Goal: Task Accomplishment & Management: Complete application form

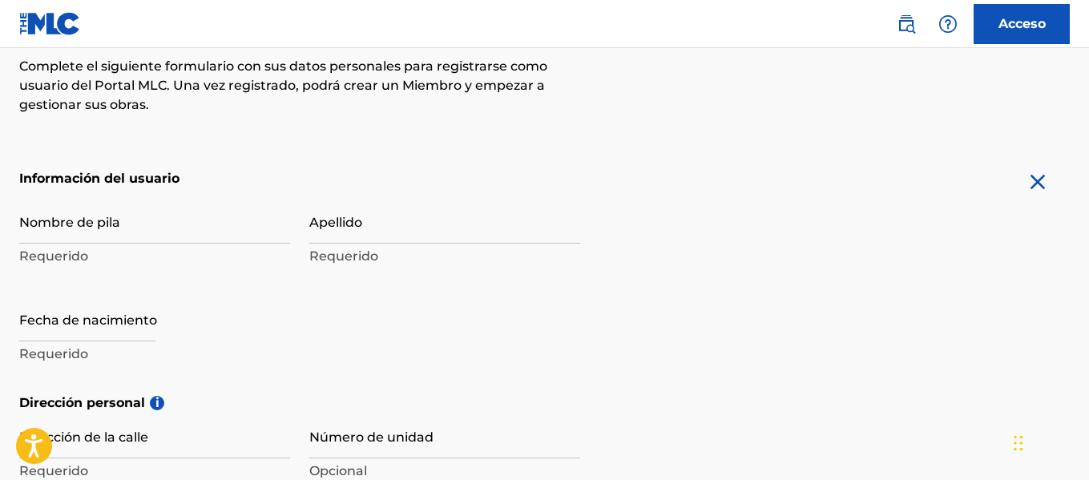
drag, startPoint x: 168, startPoint y: 226, endPoint x: 188, endPoint y: 223, distance: 20.3
click at [168, 226] on input "Nombre de pila" at bounding box center [154, 221] width 271 height 46
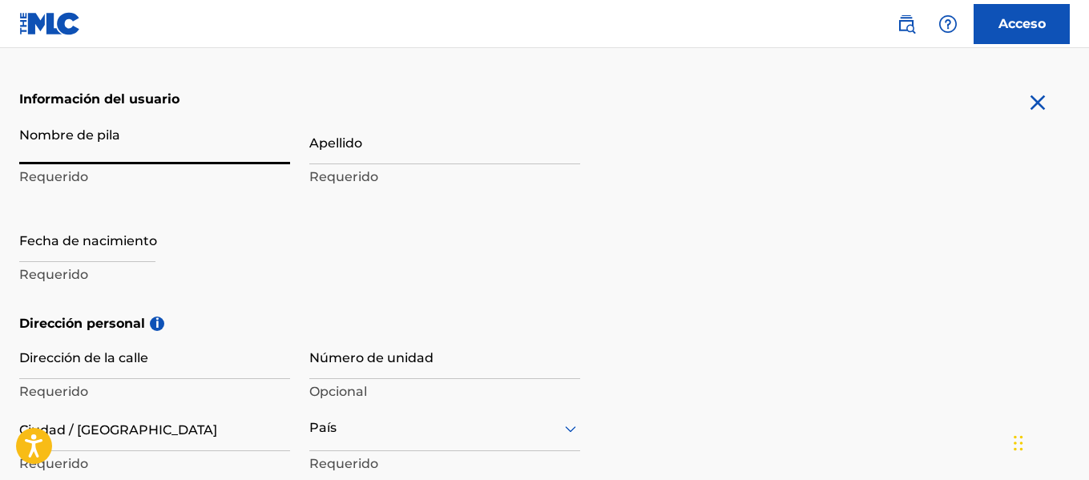
scroll to position [321, 0]
click at [81, 131] on input "Nombre de pila" at bounding box center [154, 141] width 271 height 46
type input "[PERSON_NAME]"
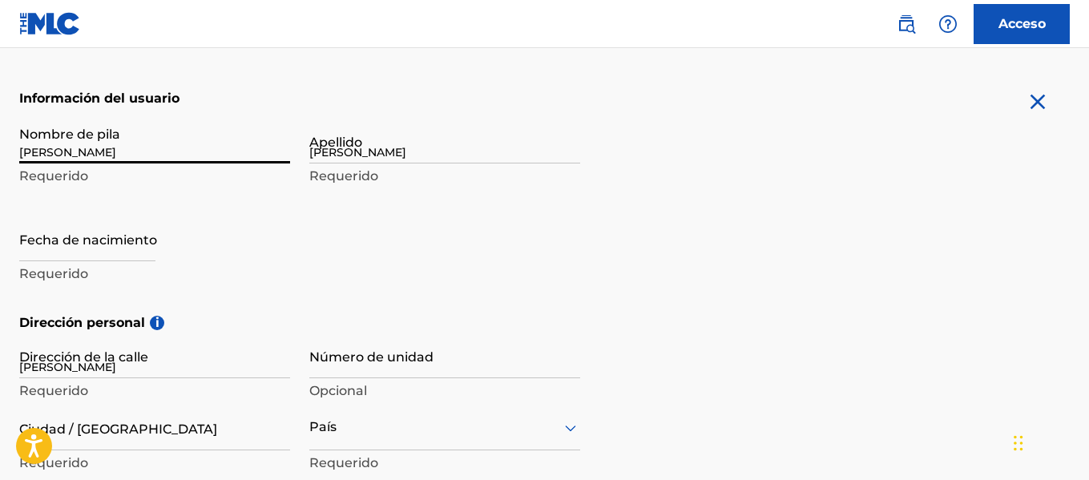
type input "[GEOGRAPHIC_DATA][PERSON_NAME]"
type input "[GEOGRAPHIC_DATA]"
type input "11005"
type input "849"
type input "5333763"
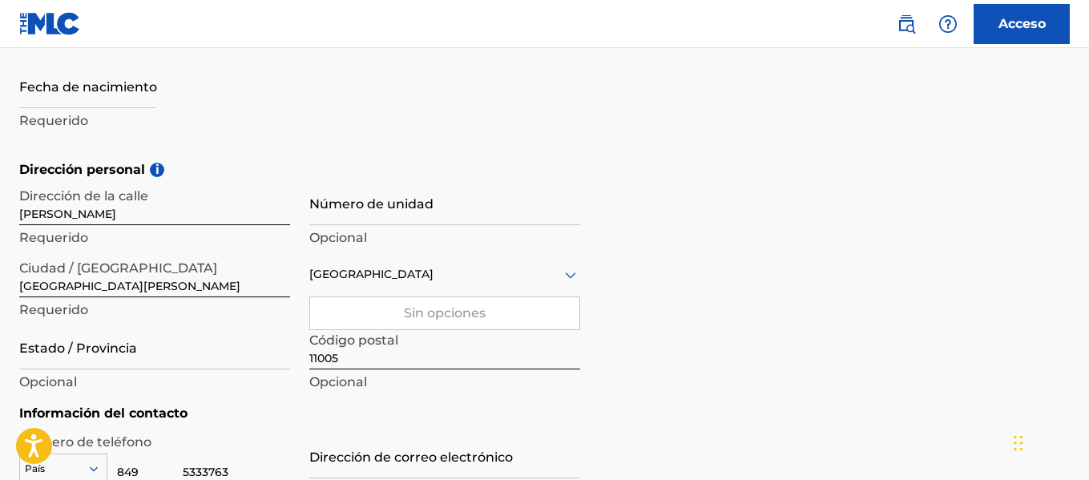
scroll to position [404, 0]
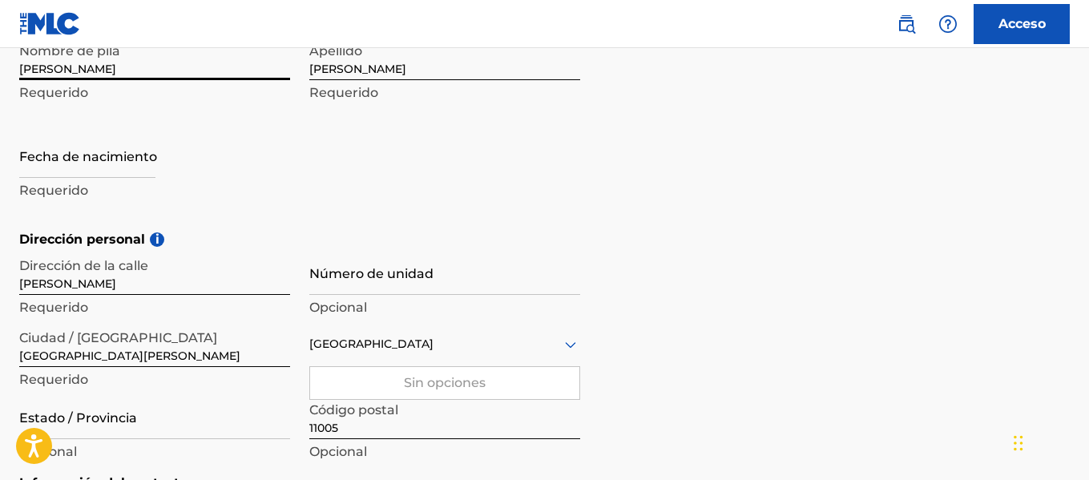
click at [127, 159] on input "text" at bounding box center [87, 155] width 136 height 46
select select "7"
select select "2025"
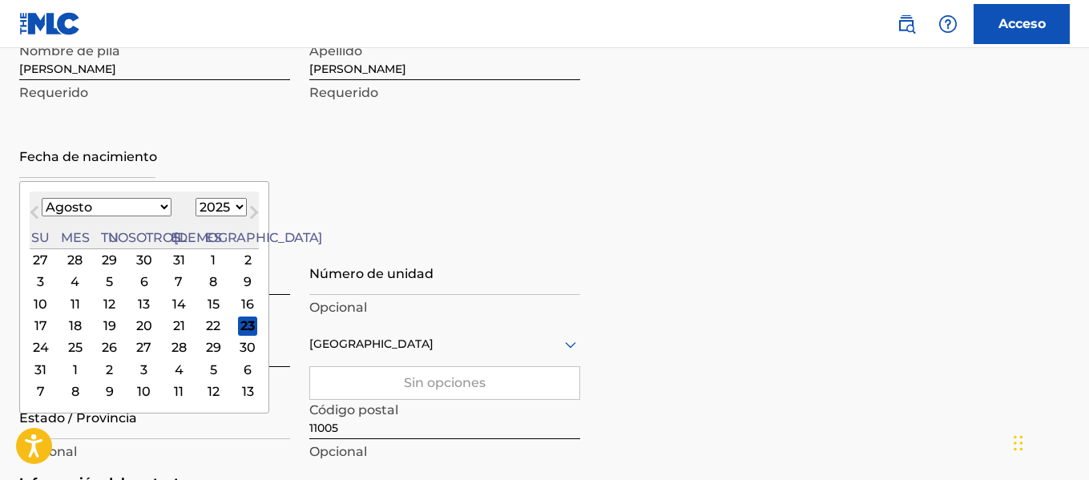
type input "[DATE]"
select select "4"
select select "1995"
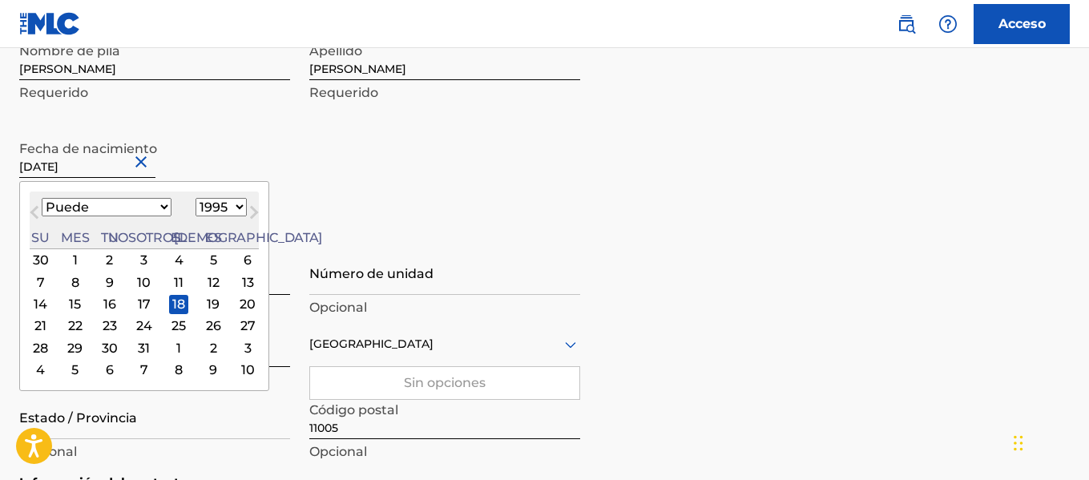
drag, startPoint x: 524, startPoint y: 232, endPoint x: 745, endPoint y: 249, distance: 221.9
click at [568, 237] on h5 "Dirección personal i" at bounding box center [544, 239] width 1051 height 19
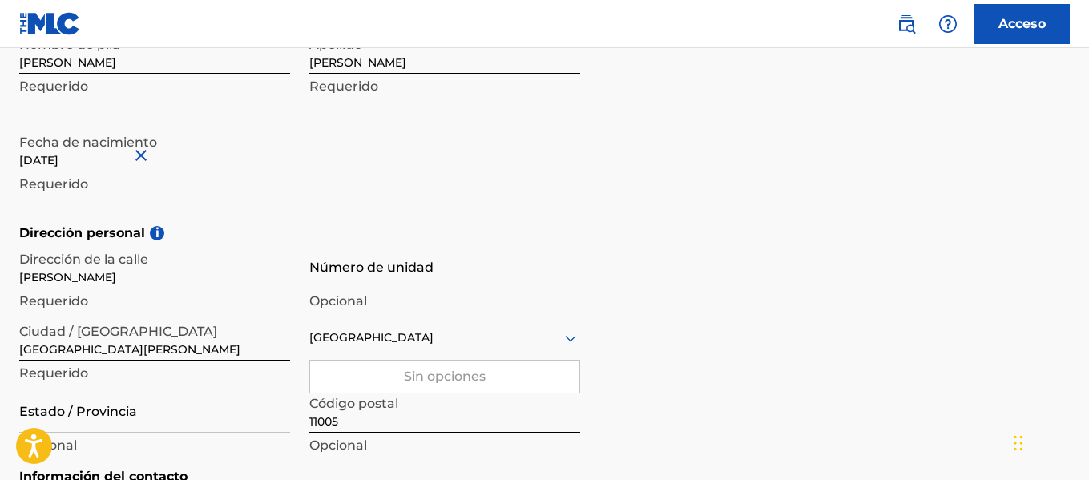
scroll to position [484, 0]
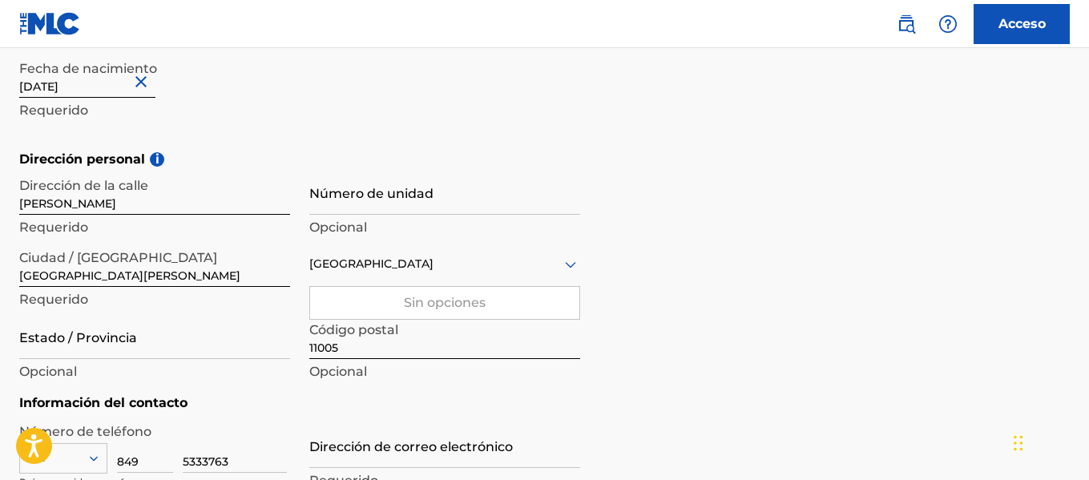
drag, startPoint x: 461, startPoint y: 210, endPoint x: 547, endPoint y: 206, distance: 85.8
click at [461, 210] on input "Número de unidad" at bounding box center [444, 192] width 271 height 46
drag, startPoint x: 752, startPoint y: 209, endPoint x: 816, endPoint y: 232, distance: 68.2
click at [771, 214] on div "Dirección personal i Dirección de la calle [GEOGRAPHIC_DATA][PERSON_NAME] Reque…" at bounding box center [544, 272] width 1051 height 244
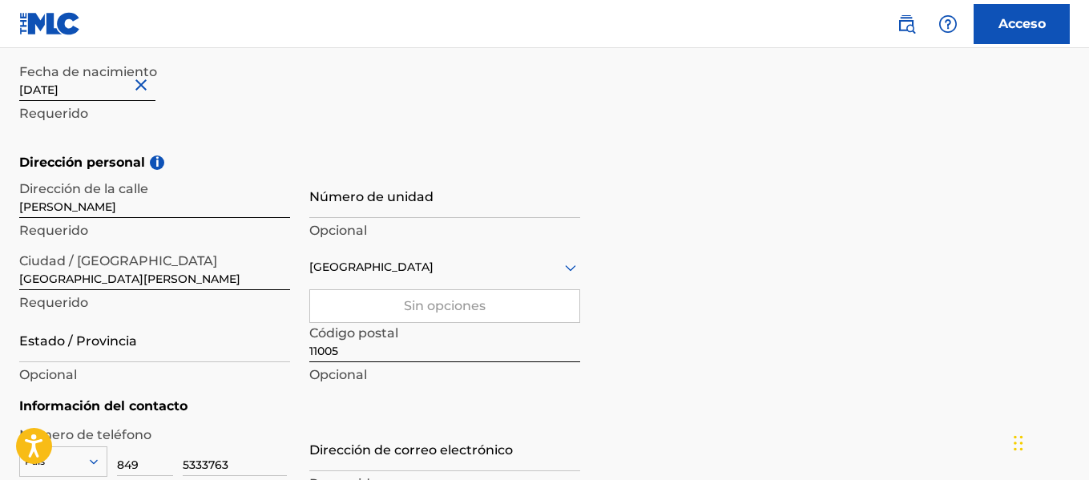
scroll to position [401, 0]
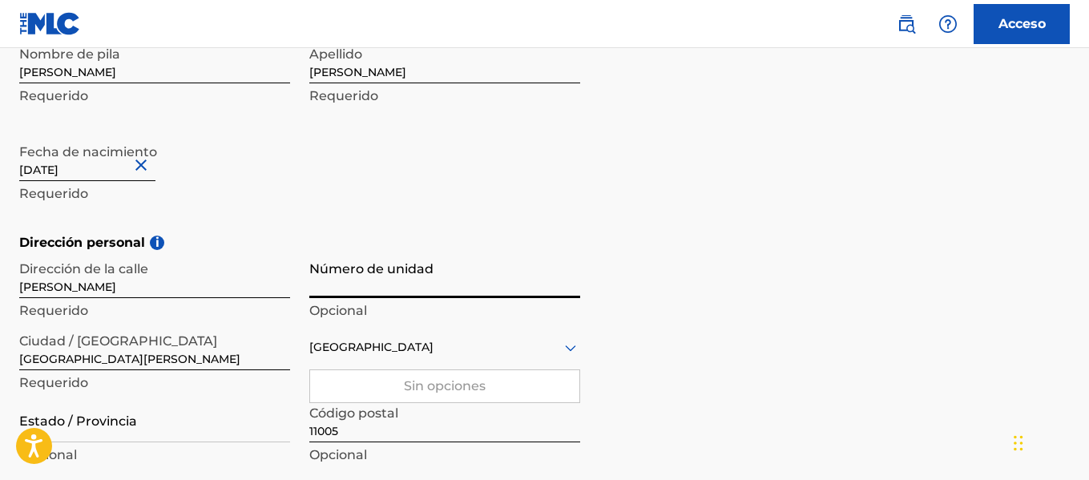
drag, startPoint x: 410, startPoint y: 274, endPoint x: 427, endPoint y: 278, distance: 17.3
click at [418, 276] on input "Número de unidad" at bounding box center [444, 275] width 271 height 46
click at [706, 288] on div "Dirección personal i Dirección de la calle [GEOGRAPHIC_DATA][PERSON_NAME] Reque…" at bounding box center [544, 355] width 1051 height 244
click at [387, 282] on input "Número de unidad" at bounding box center [444, 275] width 271 height 46
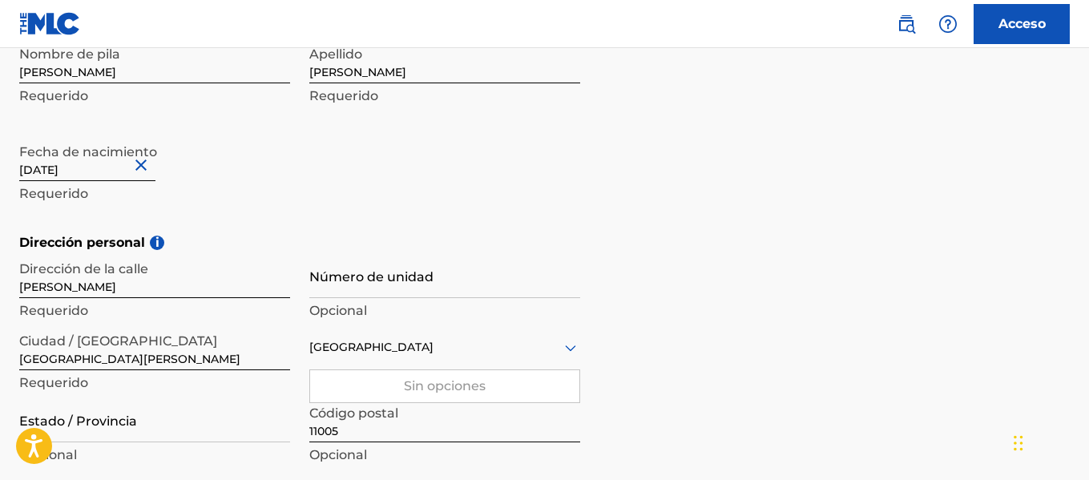
click at [801, 276] on div "Dirección personal i Dirección de la calle [GEOGRAPHIC_DATA][PERSON_NAME] Reque…" at bounding box center [544, 355] width 1051 height 244
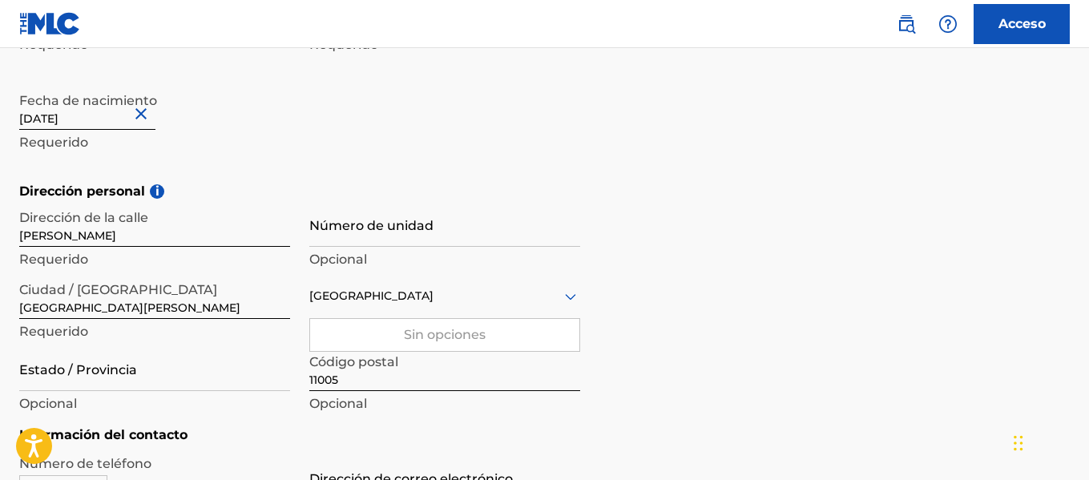
scroll to position [481, 0]
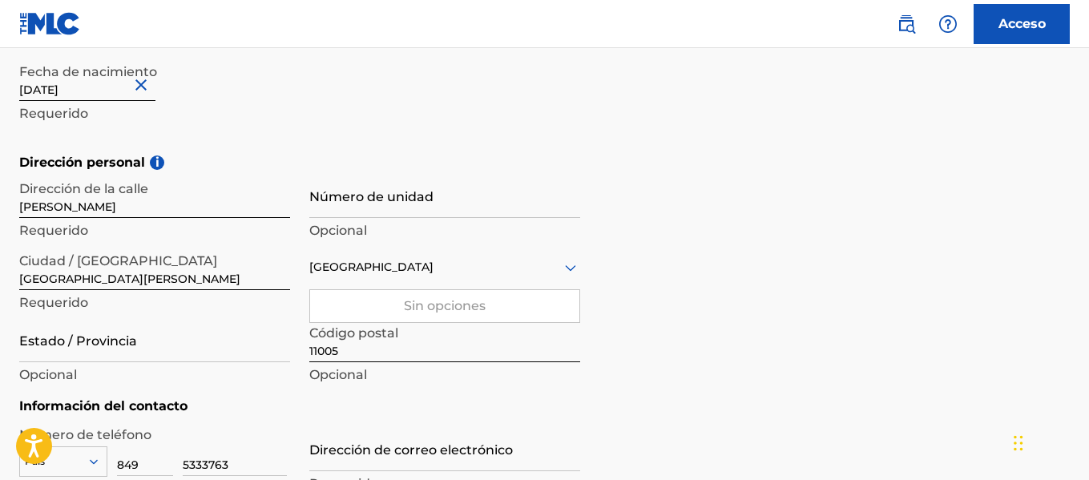
click at [477, 308] on font "Sin opciones" at bounding box center [445, 305] width 82 height 15
drag, startPoint x: 480, startPoint y: 301, endPoint x: 480, endPoint y: 284, distance: 16.0
click at [480, 299] on font "Sin opciones" at bounding box center [445, 305] width 82 height 15
click at [492, 264] on div "[GEOGRAPHIC_DATA]" at bounding box center [444, 267] width 271 height 20
click at [461, 262] on div "[GEOGRAPHIC_DATA]" at bounding box center [444, 267] width 271 height 46
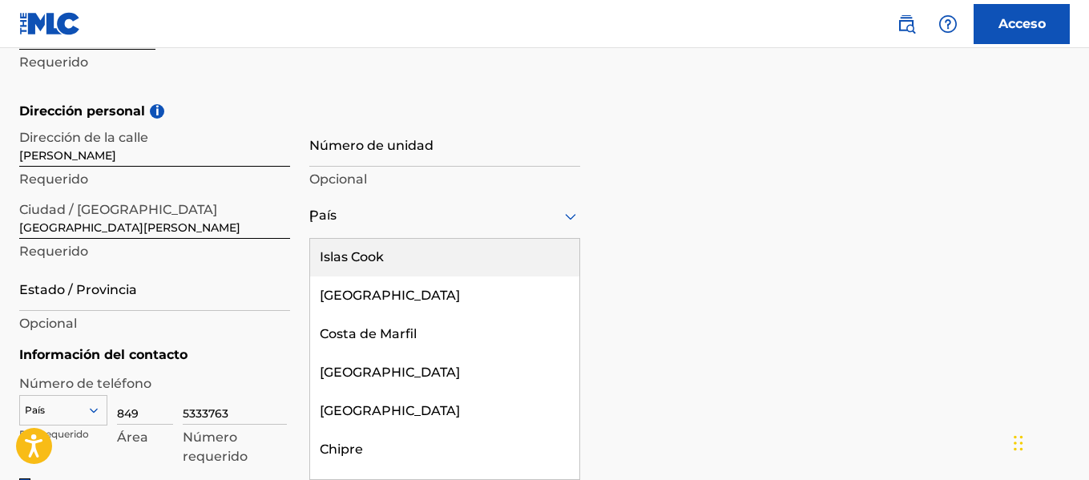
scroll to position [1921, 0]
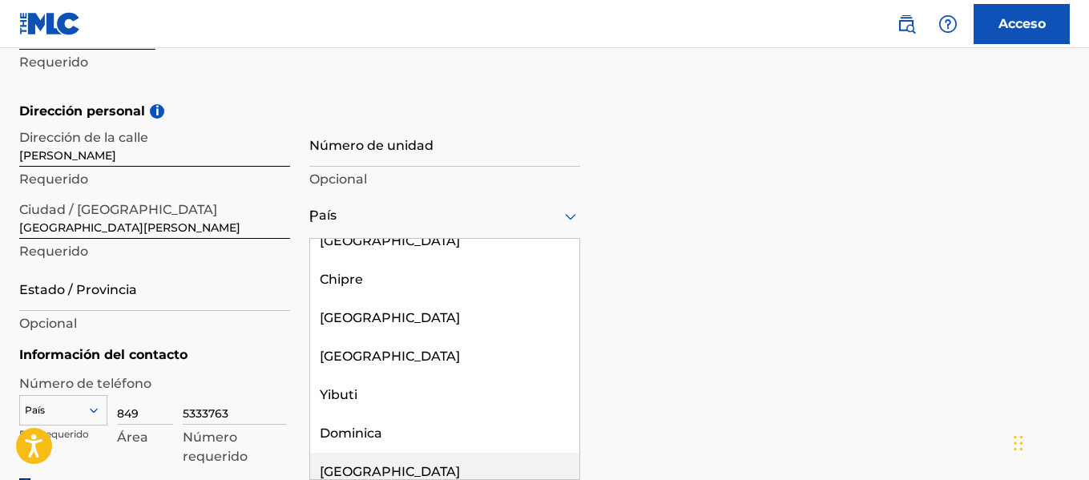
click at [461, 453] on div "[GEOGRAPHIC_DATA]" at bounding box center [444, 472] width 269 height 38
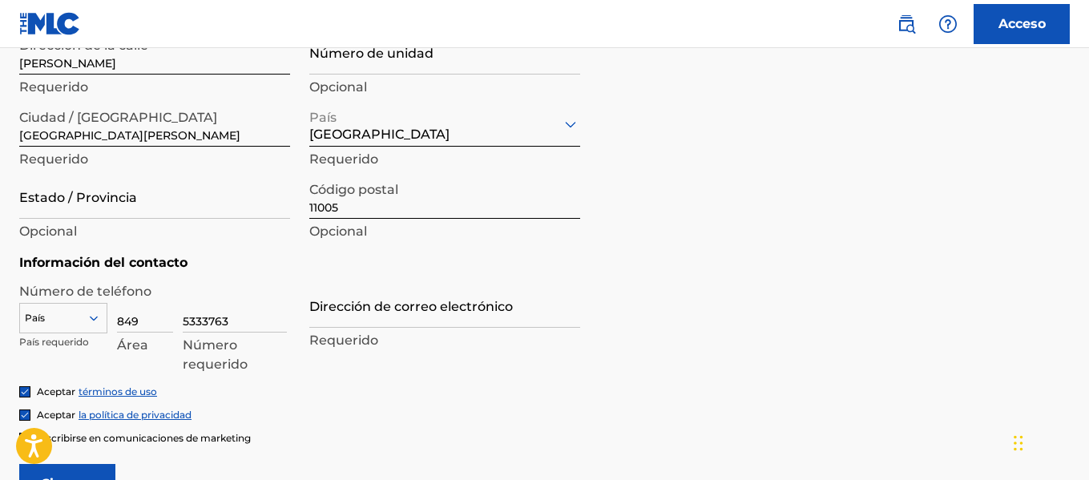
scroll to position [612, 0]
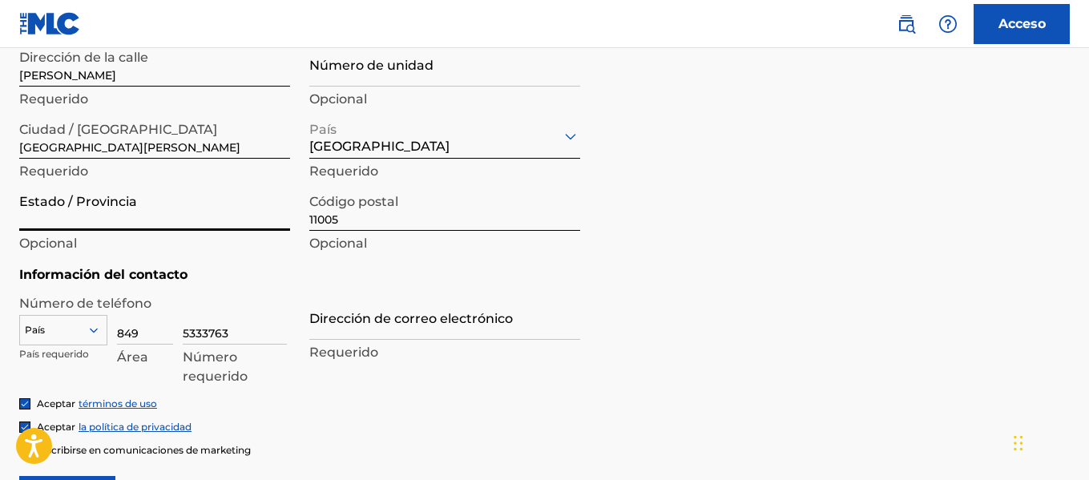
drag, startPoint x: 132, startPoint y: 216, endPoint x: 187, endPoint y: 228, distance: 56.0
click at [132, 216] on input "Estado / Provincia" at bounding box center [154, 208] width 271 height 46
type input "distrino nacional"
drag, startPoint x: 739, startPoint y: 305, endPoint x: 730, endPoint y: 330, distance: 27.1
click at [742, 305] on form "Información del usuario Nombre de pila [PERSON_NAME] Requerido Apellido [PERSON…" at bounding box center [544, 156] width 1051 height 719
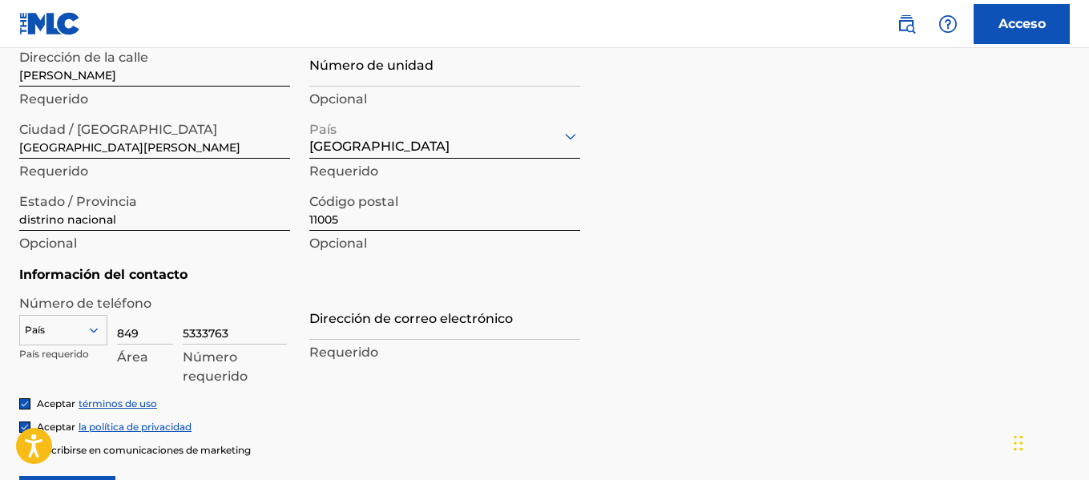
scroll to position [692, 0]
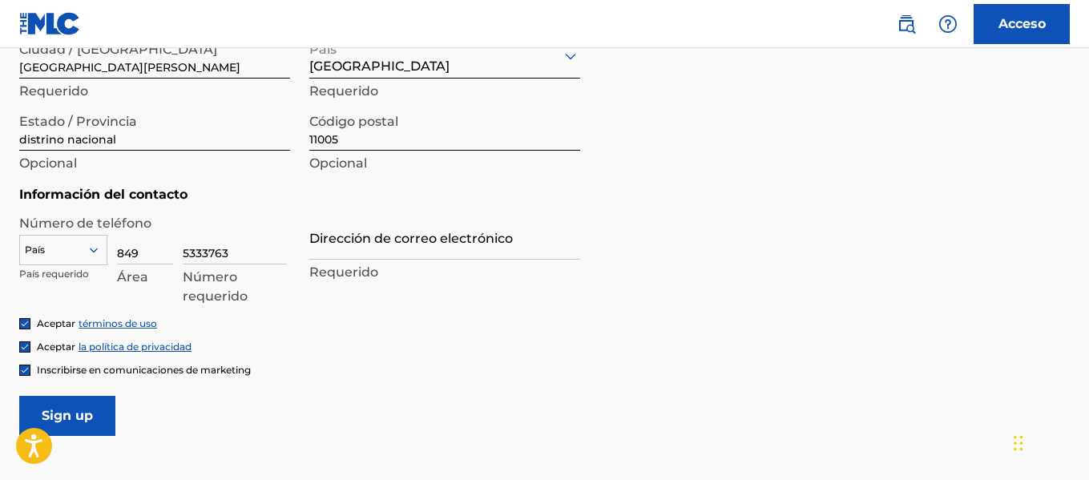
drag, startPoint x: 367, startPoint y: 240, endPoint x: 401, endPoint y: 245, distance: 34.9
click at [369, 240] on input "Dirección de correo electrónico" at bounding box center [444, 237] width 271 height 46
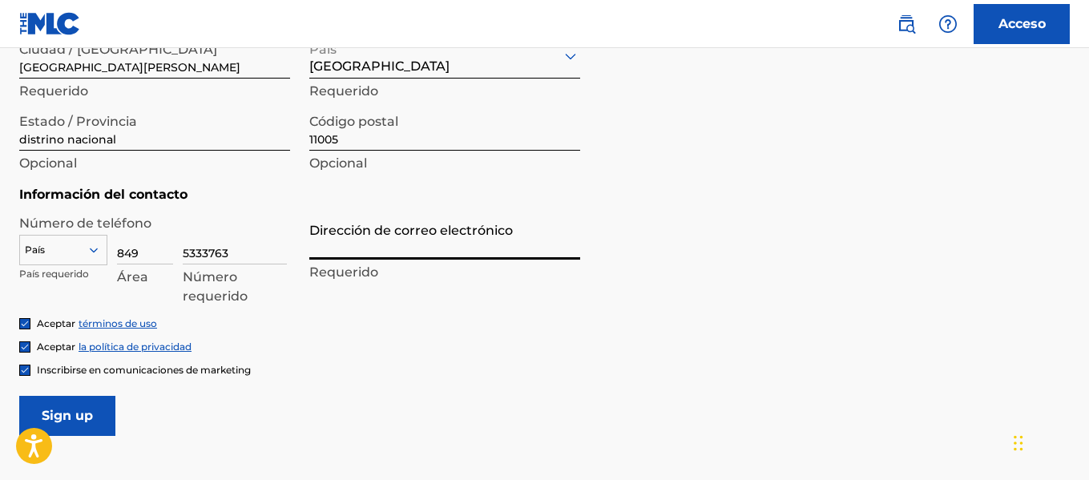
type input "[EMAIL_ADDRESS][DOMAIN_NAME]"
type input "libertador [PERSON_NAME] casa no. 04"
type input "[GEOGRAPHIC_DATA]"
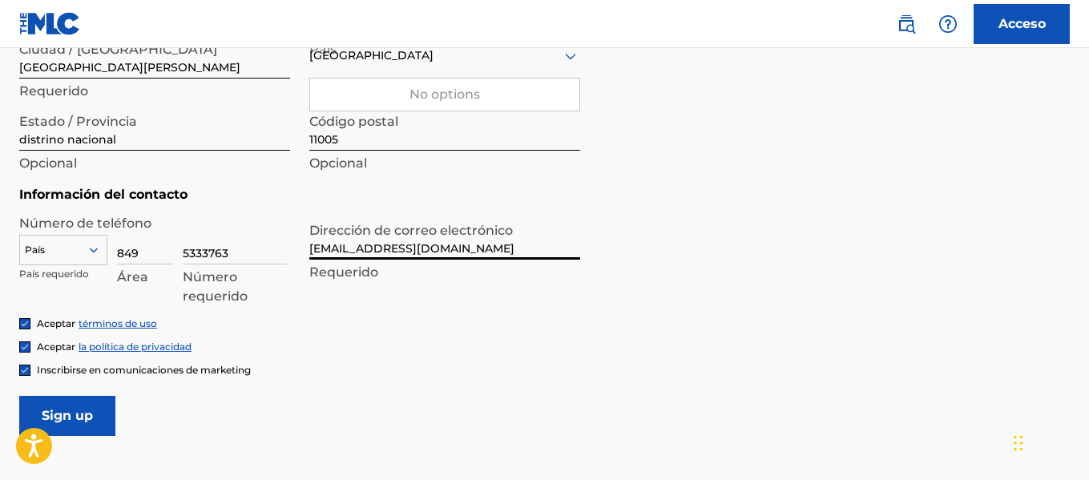
click at [690, 296] on form "Información del usuario Nombre de pila [PERSON_NAME] Requerido [PERSON_NAME] Re…" at bounding box center [544, 76] width 1051 height 719
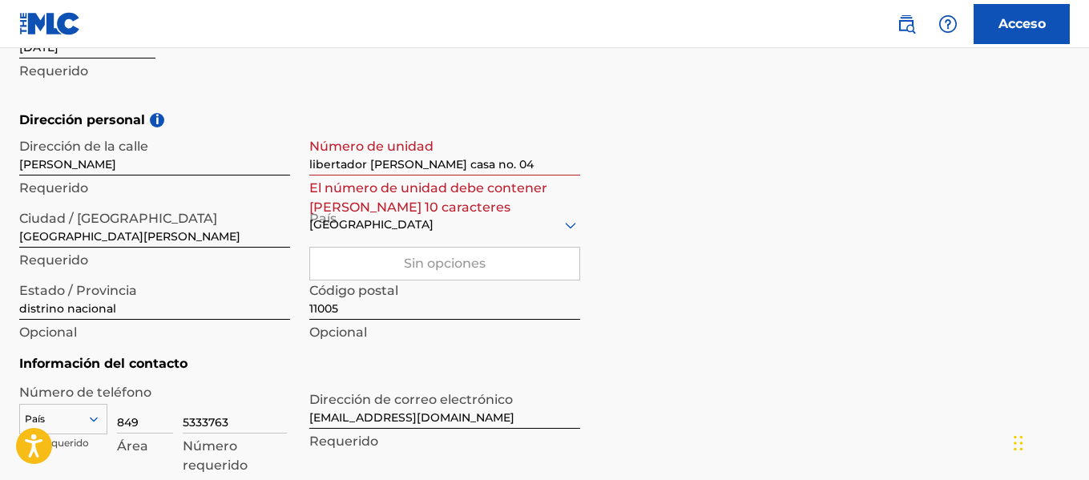
scroll to position [494, 0]
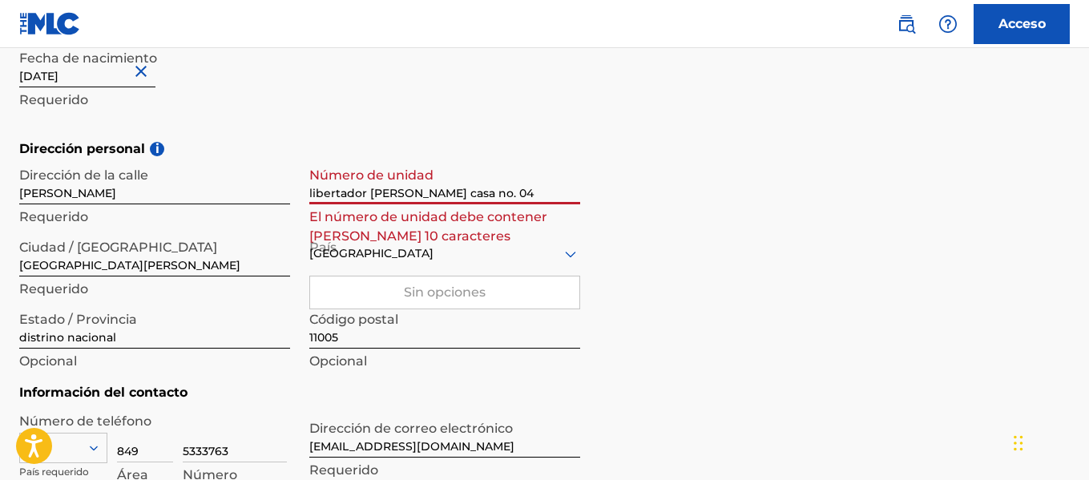
drag, startPoint x: 540, startPoint y: 188, endPoint x: 574, endPoint y: 188, distance: 33.7
click at [543, 186] on input "libertador [PERSON_NAME] casa no. 04" at bounding box center [444, 182] width 271 height 46
click at [525, 189] on input "libertador [PERSON_NAME] casa no. 04" at bounding box center [444, 182] width 271 height 46
type input "libertador [PERSON_NAME] casa no. 02b"
drag, startPoint x: 789, startPoint y: 291, endPoint x: 811, endPoint y: 302, distance: 25.1
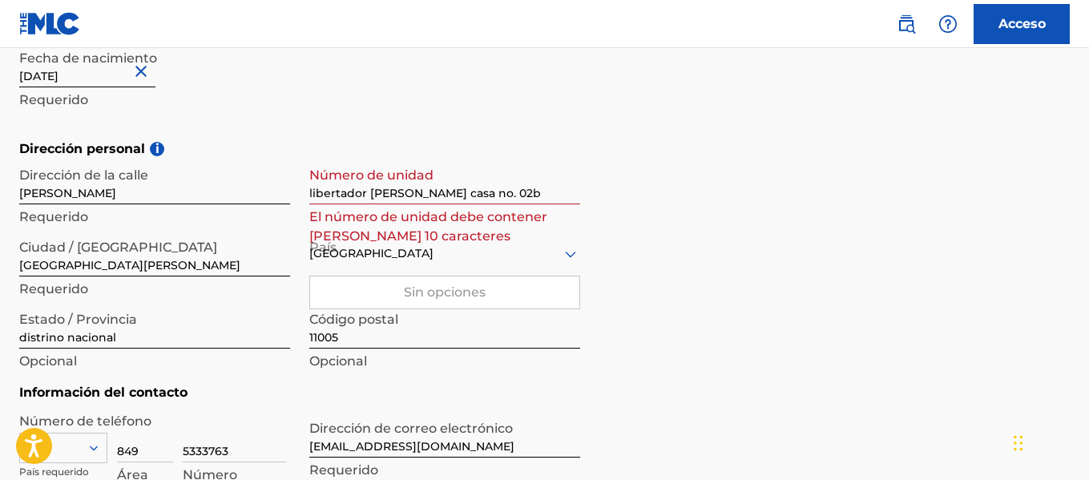
click at [790, 291] on div "Dirección personal i Dirección de la calle [GEOGRAPHIC_DATA][PERSON_NAME] Reque…" at bounding box center [544, 261] width 1051 height 244
click at [524, 180] on input "libertador [PERSON_NAME] casa no. 02b" at bounding box center [444, 182] width 271 height 46
click at [190, 201] on input "[PERSON_NAME]" at bounding box center [154, 182] width 271 height 46
type input "duberge 18"
drag, startPoint x: 143, startPoint y: 196, endPoint x: 157, endPoint y: 194, distance: 13.7
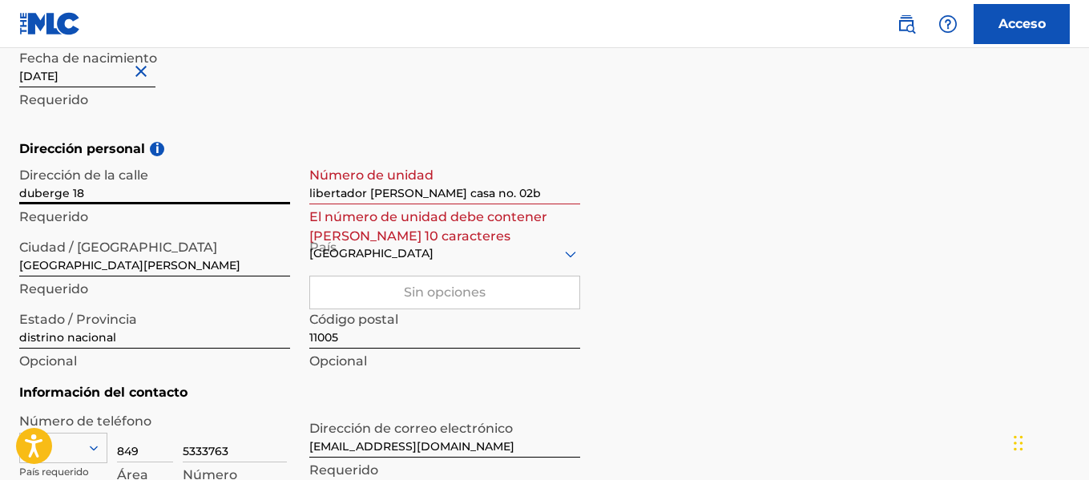
click at [145, 194] on input "duberge 18" at bounding box center [154, 182] width 271 height 46
click at [812, 236] on div "Dirección personal i Dirección de la [STREET_ADDRESS][PERSON_NAME] El número de…" at bounding box center [544, 261] width 1051 height 244
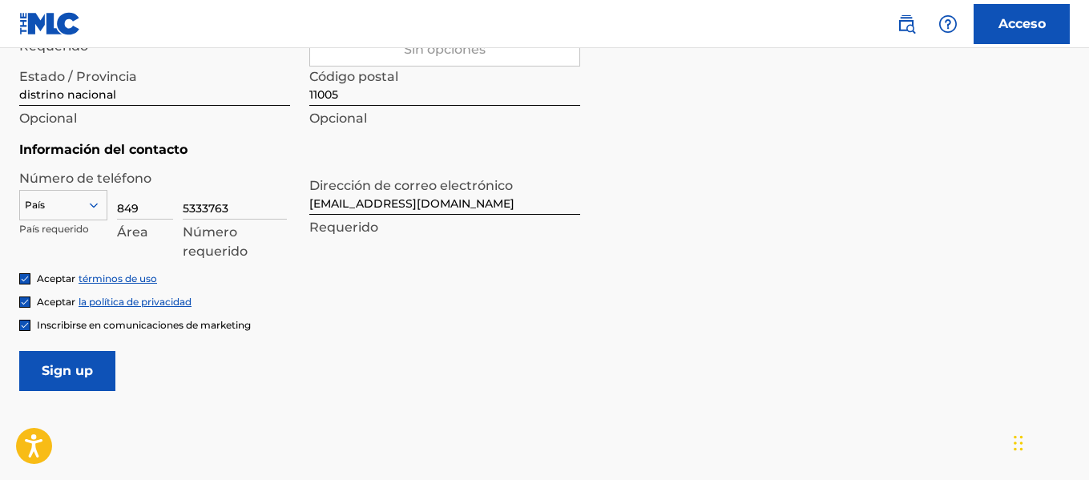
scroll to position [735, 0]
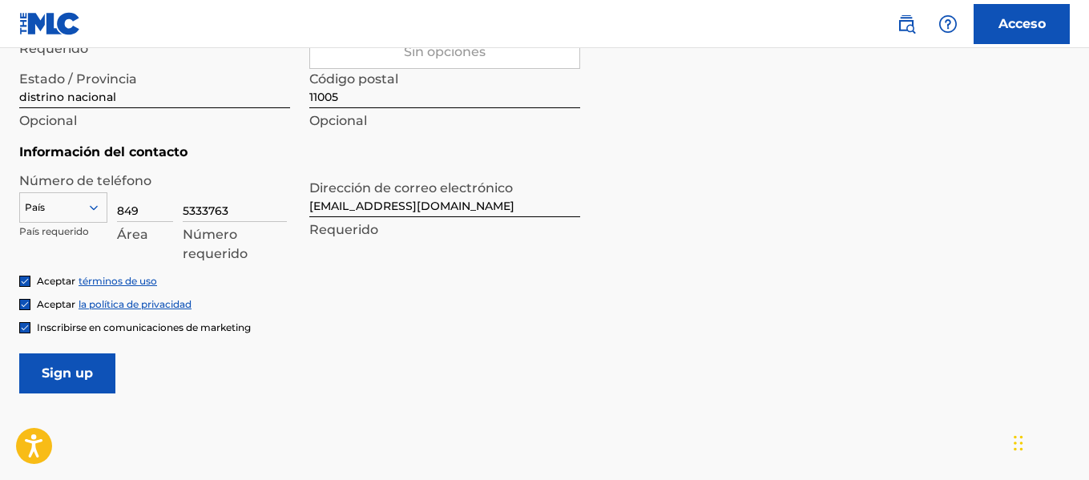
click at [88, 203] on icon at bounding box center [94, 207] width 14 height 14
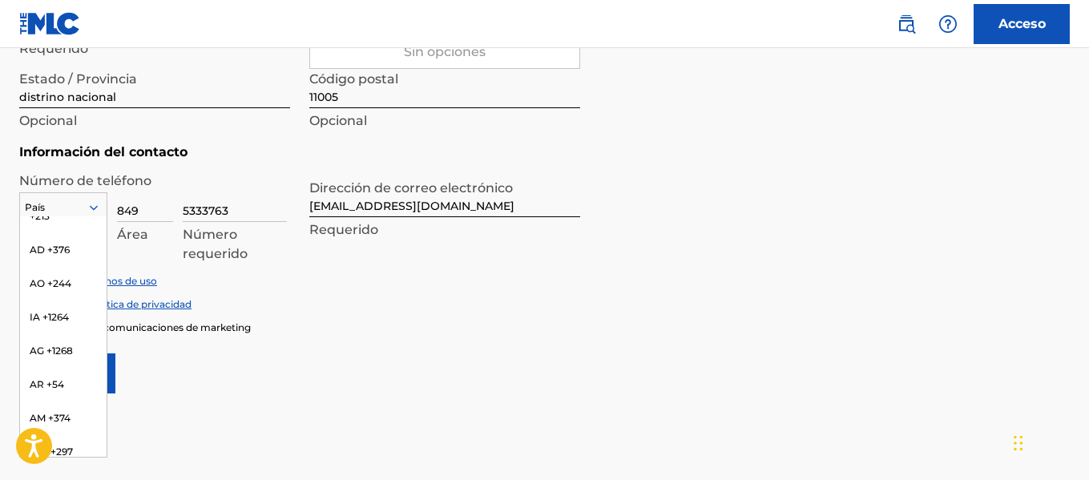
scroll to position [0, 0]
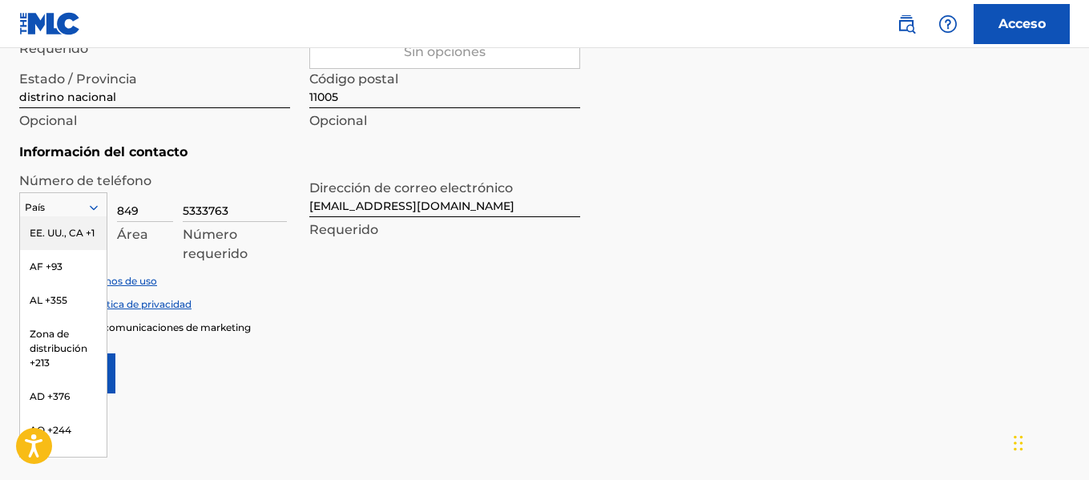
click at [54, 240] on div "EE. UU., CA +1" at bounding box center [63, 233] width 87 height 34
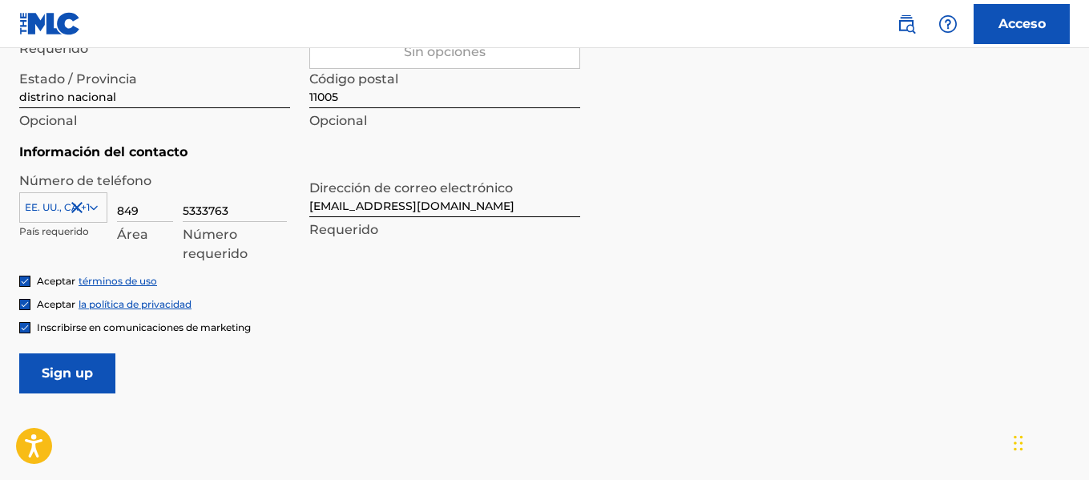
drag, startPoint x: 442, startPoint y: 321, endPoint x: 507, endPoint y: 344, distance: 69.4
click at [452, 323] on div "Inscribirse en comunicaciones de marketing" at bounding box center [544, 328] width 1051 height 14
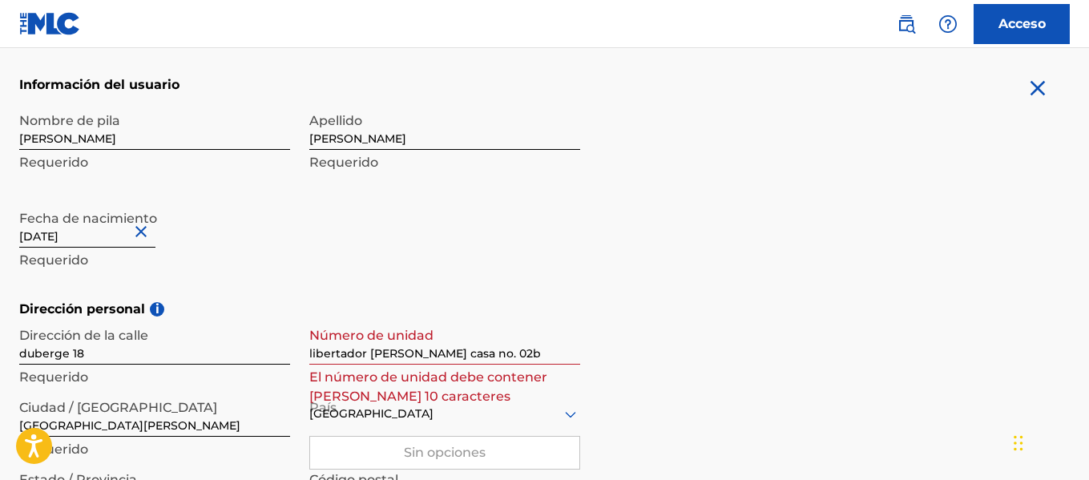
scroll to position [494, 0]
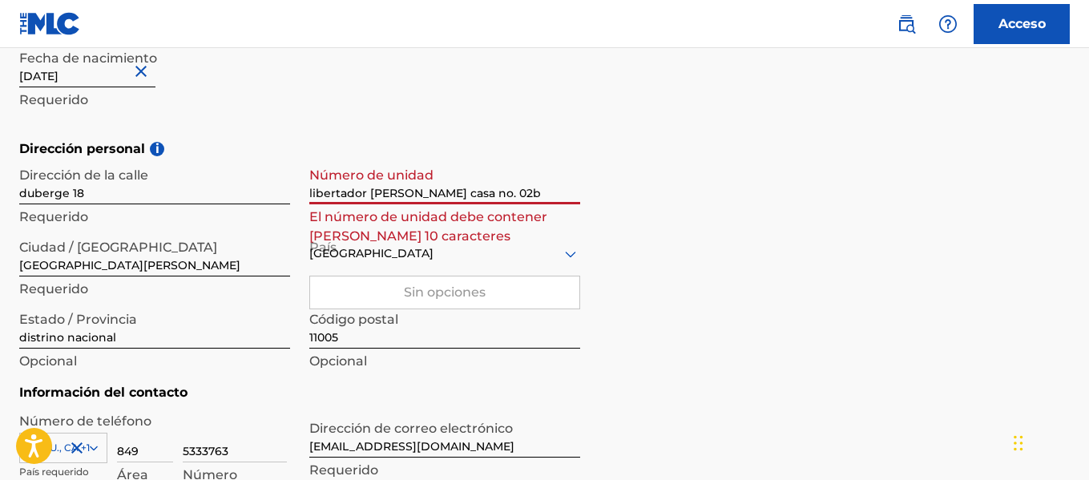
drag, startPoint x: 473, startPoint y: 192, endPoint x: 261, endPoint y: 182, distance: 211.8
click at [261, 182] on div "Dirección de la [STREET_ADDRESS] Requerido Número de unidad libertador [PERSON_…" at bounding box center [299, 267] width 561 height 216
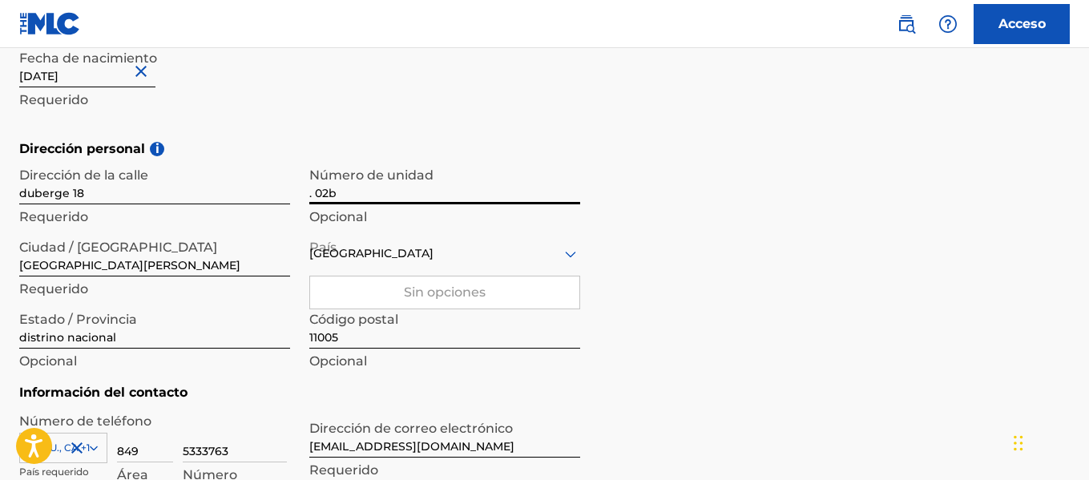
click at [313, 193] on input ". 02b" at bounding box center [444, 182] width 271 height 46
type input "02b"
drag, startPoint x: 750, startPoint y: 301, endPoint x: 777, endPoint y: 291, distance: 28.9
click at [777, 291] on div "Dirección personal i Dirección de la [STREET_ADDRESS] Requerido Número de unida…" at bounding box center [544, 261] width 1051 height 244
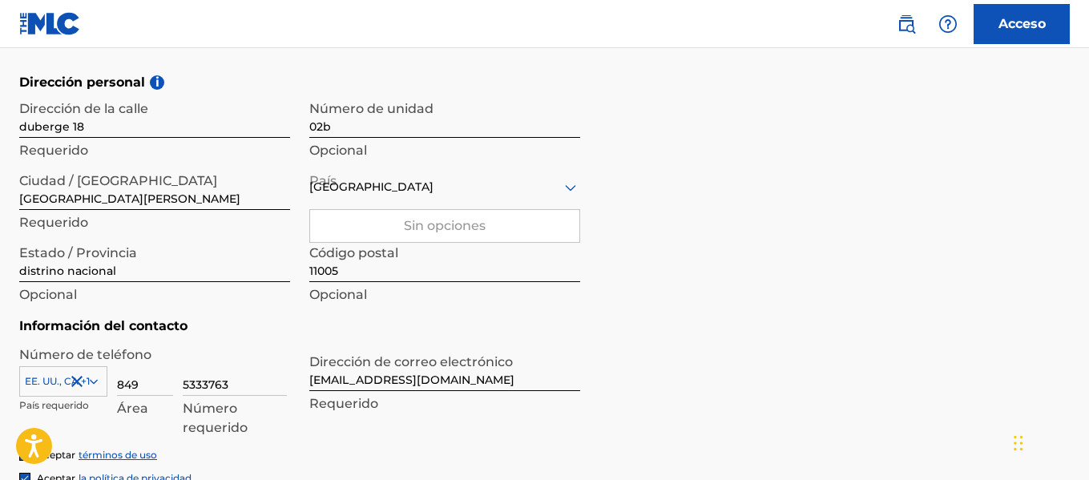
scroll to position [801, 0]
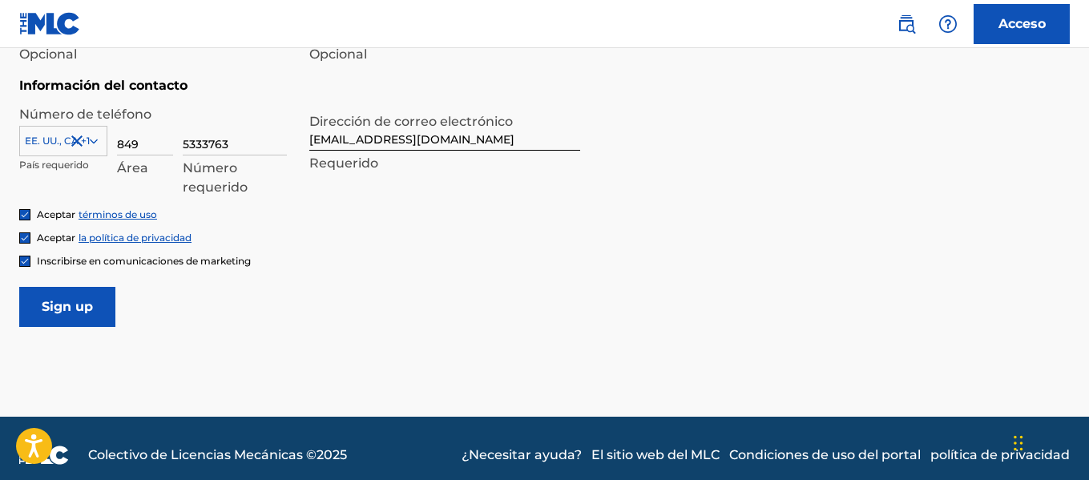
click at [91, 297] on input "Inscribirse" at bounding box center [67, 307] width 96 height 40
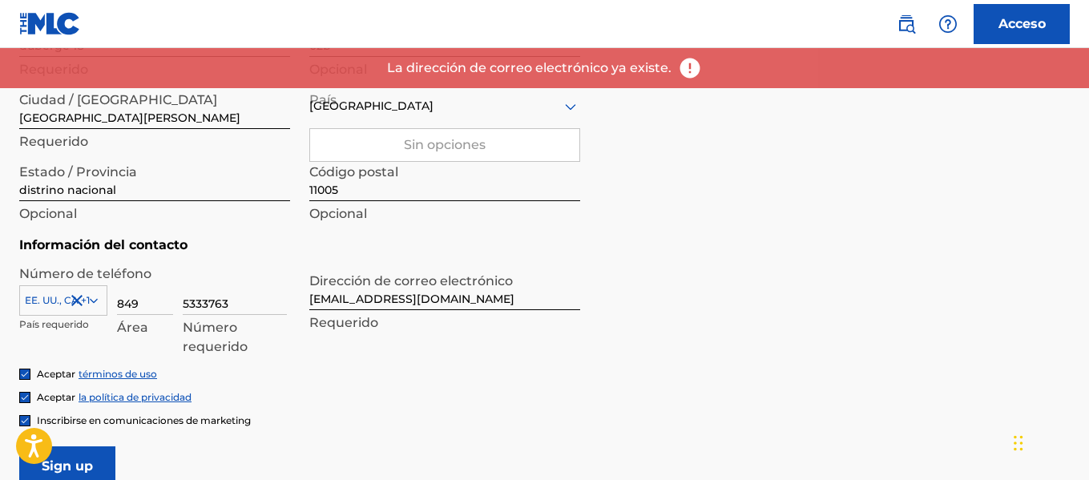
scroll to position [641, 0]
click at [1035, 22] on font "Acceso" at bounding box center [1021, 23] width 47 height 15
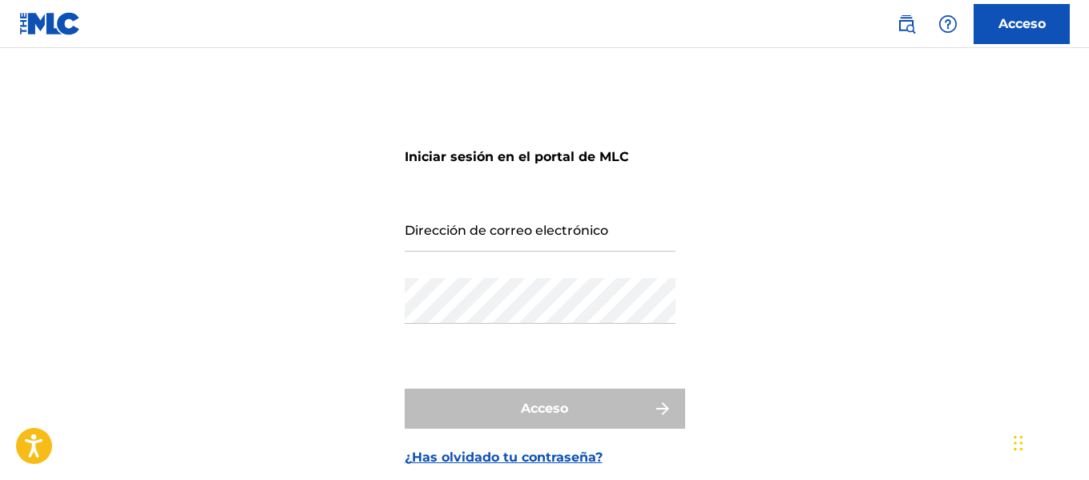
click at [495, 235] on input "Dirección de correo electrónico" at bounding box center [540, 229] width 271 height 46
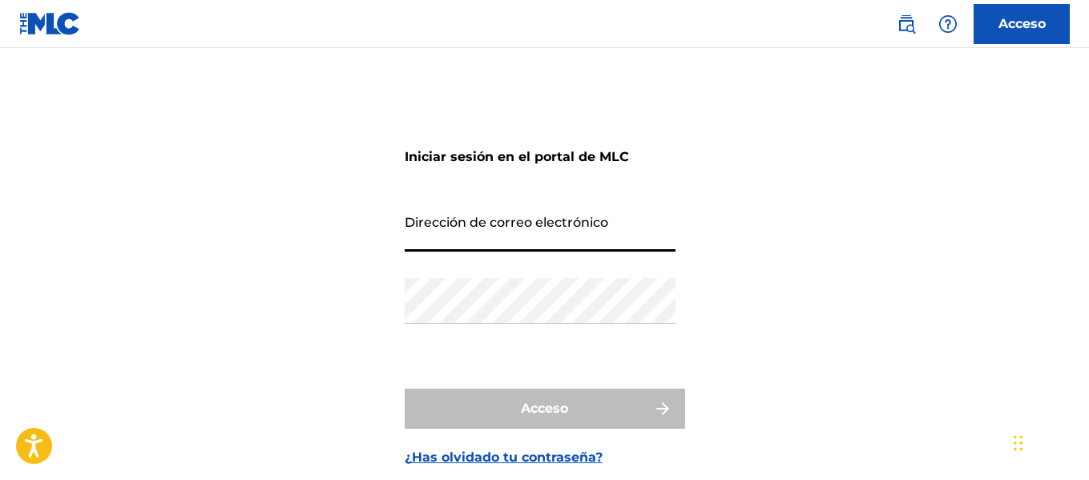
click at [516, 458] on font "¿Has olvidado tu contraseña?" at bounding box center [504, 457] width 198 height 15
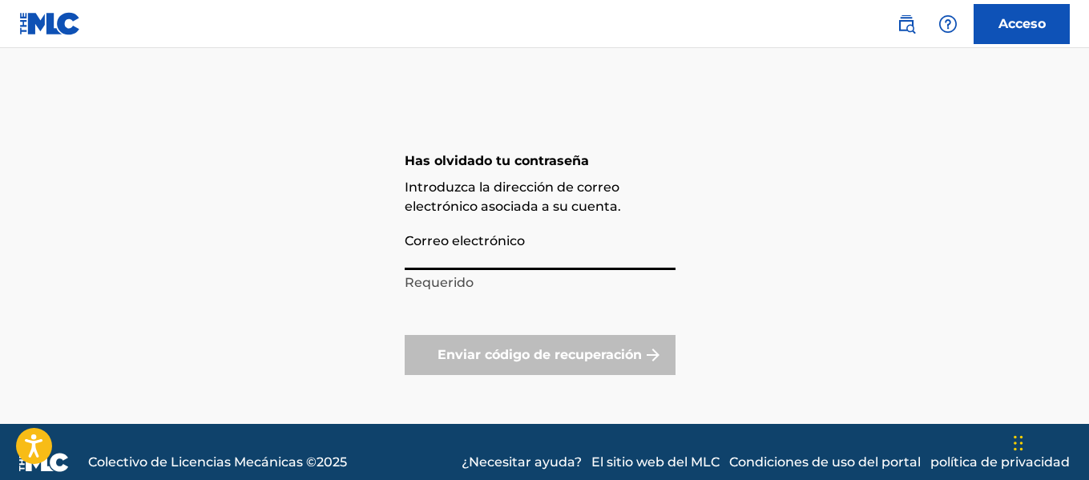
drag, startPoint x: 516, startPoint y: 248, endPoint x: 526, endPoint y: 250, distance: 10.5
click at [516, 248] on input "Correo electrónico" at bounding box center [540, 247] width 271 height 46
type input "[EMAIL_ADDRESS][DOMAIN_NAME]"
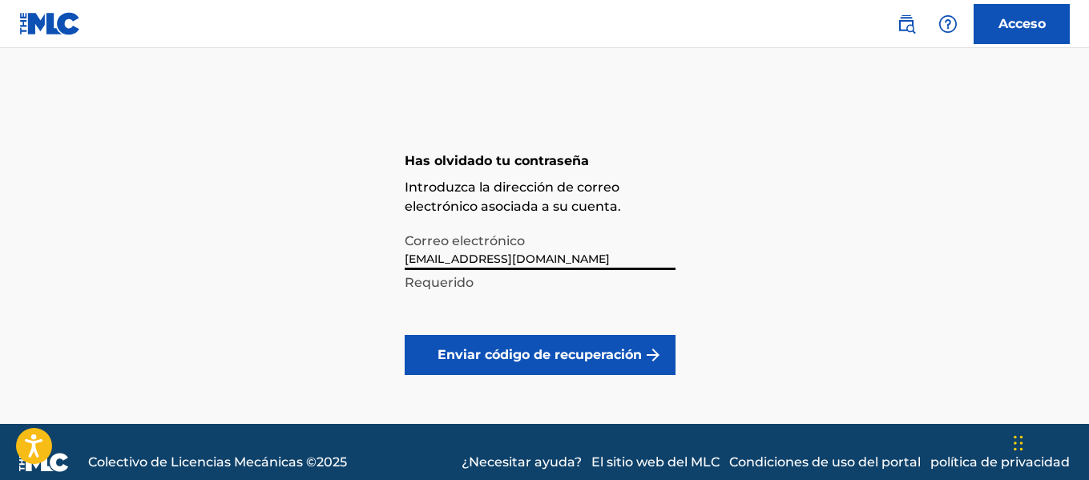
click at [504, 364] on button "Enviar código de recuperación" at bounding box center [540, 355] width 271 height 40
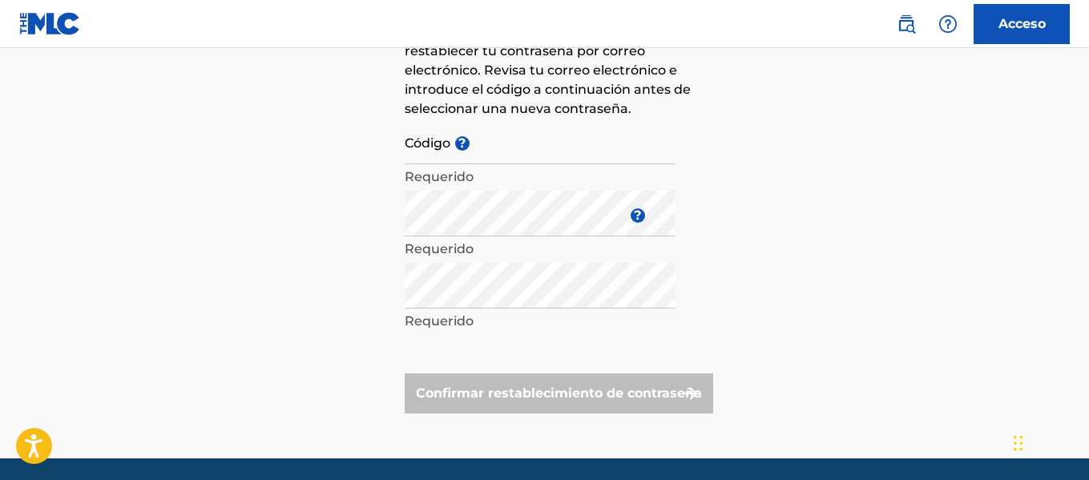
scroll to position [159, 0]
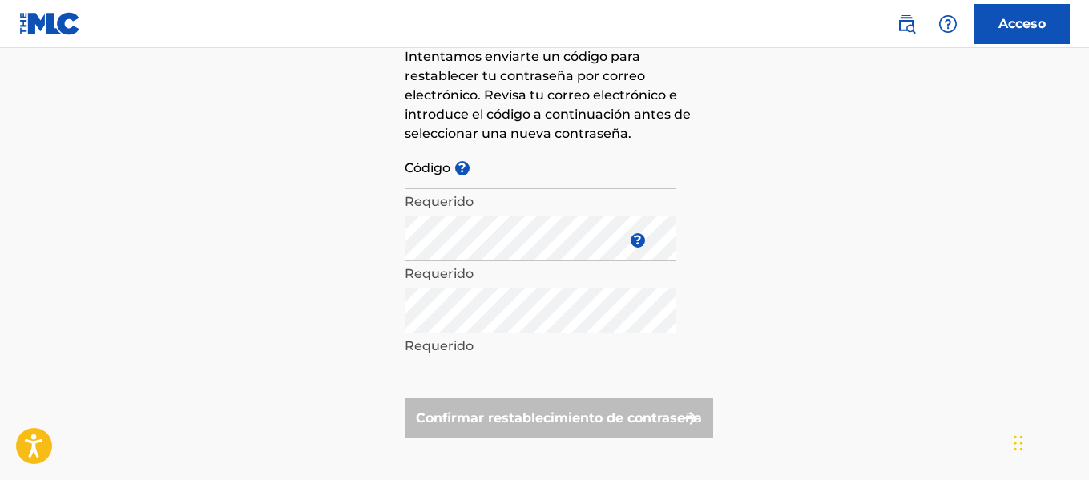
click at [504, 167] on input "Código ?" at bounding box center [540, 166] width 271 height 46
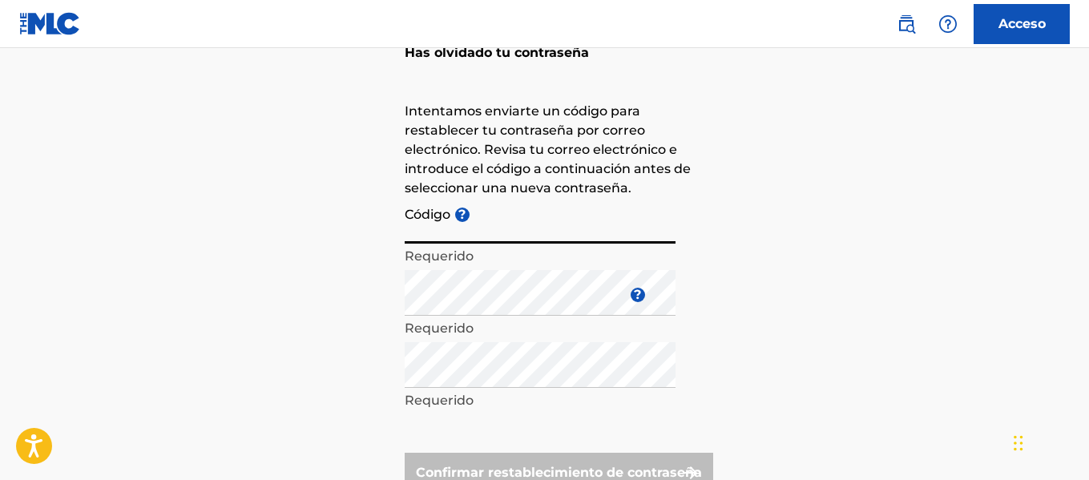
scroll to position [79, 0]
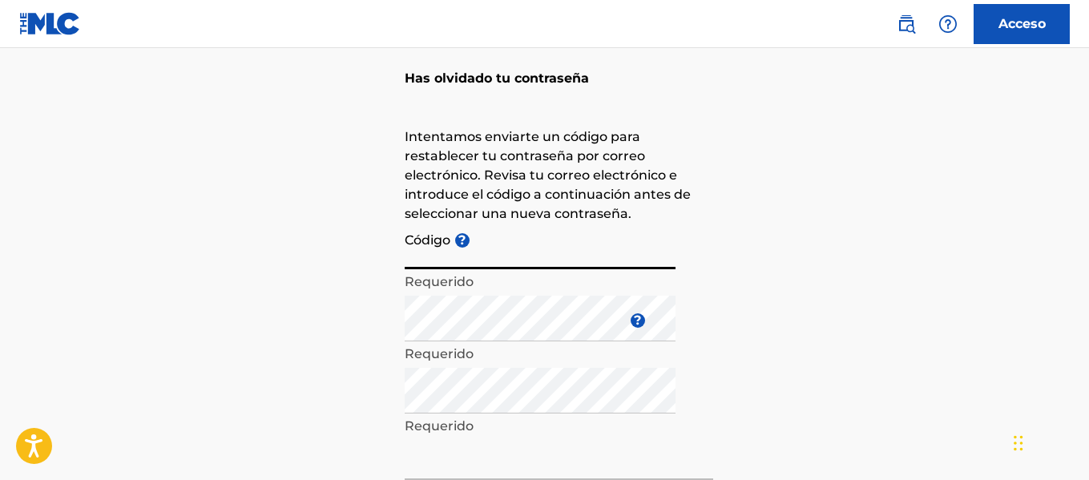
paste input "_8de32177e49189c61288db8bb421"
type input "_8de32177e49189c61288db8bb421"
drag, startPoint x: 797, startPoint y: 303, endPoint x: 827, endPoint y: 317, distance: 33.0
click at [819, 312] on div "Has olvidado tu contraseña Intentamos enviarte un código para restablecer tu co…" at bounding box center [544, 287] width 1089 height 554
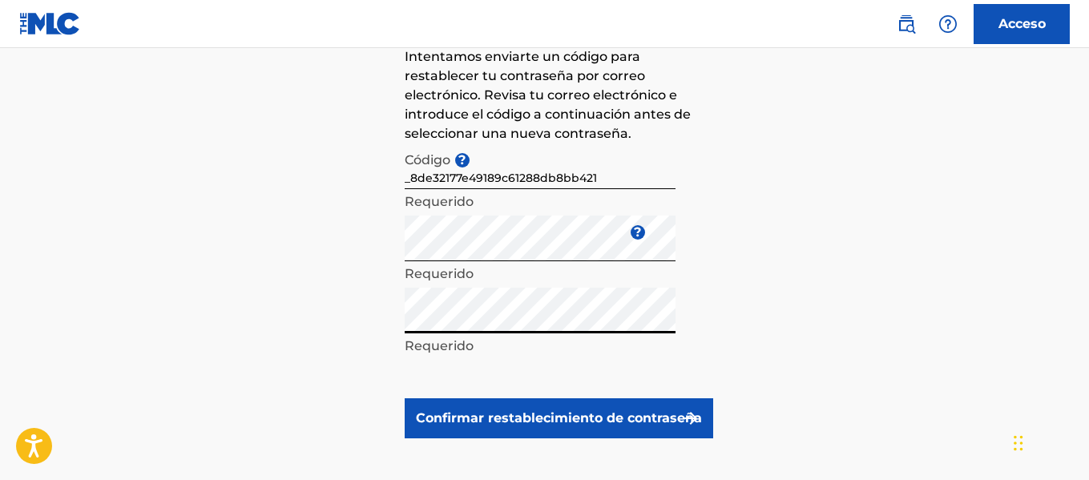
click at [568, 419] on font "Confirmar restablecimiento de contraseña" at bounding box center [559, 417] width 286 height 15
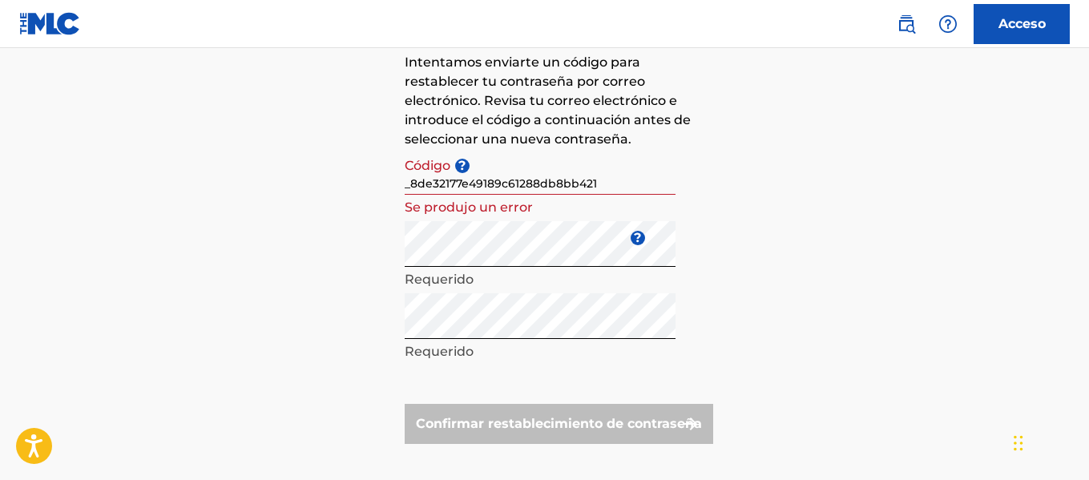
scroll to position [0, 0]
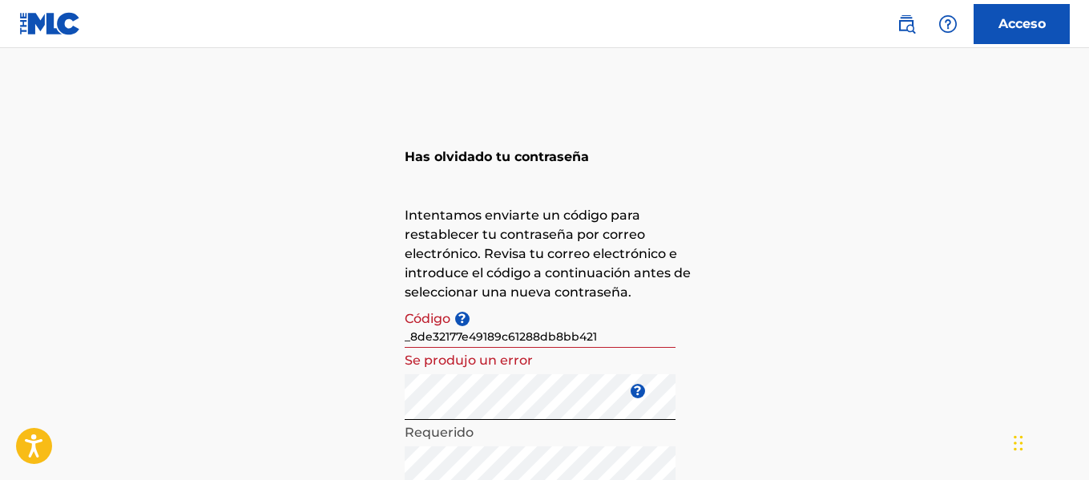
click at [642, 321] on input "_8de32177e49189c61288db8bb421" at bounding box center [540, 325] width 271 height 46
drag, startPoint x: 602, startPoint y: 341, endPoint x: 313, endPoint y: 336, distance: 289.3
click at [313, 336] on div "Has olvidado tu contraseña Intentamos enviarte un código para restablecer tu co…" at bounding box center [544, 365] width 1089 height 554
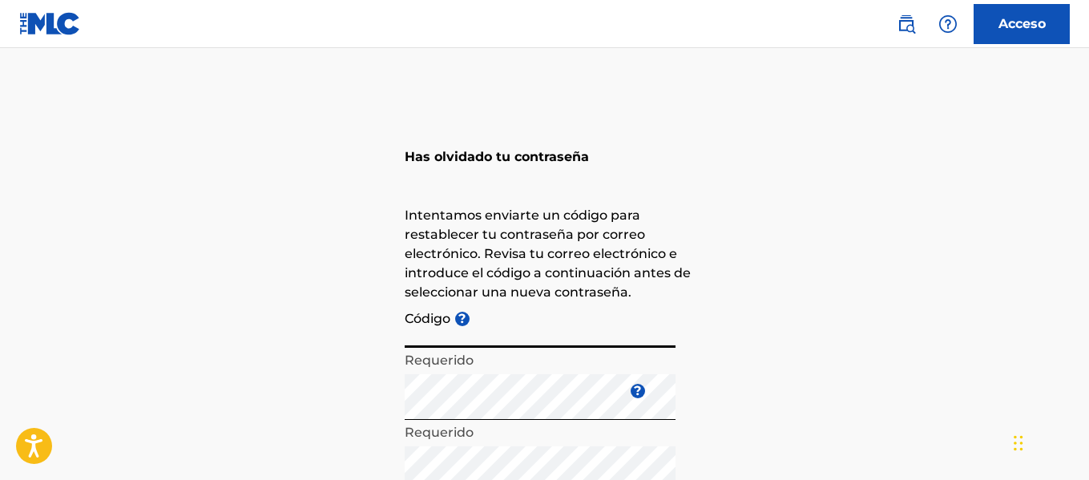
paste input "8de32177e49189c61288db8bb421"
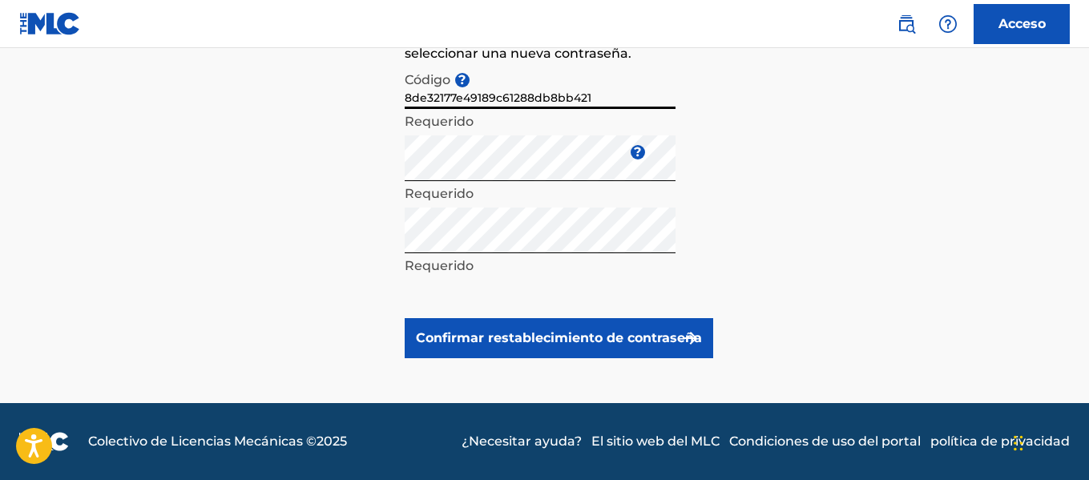
type input "8de32177e49189c61288db8bb421"
click at [574, 341] on font "Confirmar restablecimiento de contraseña" at bounding box center [559, 337] width 286 height 15
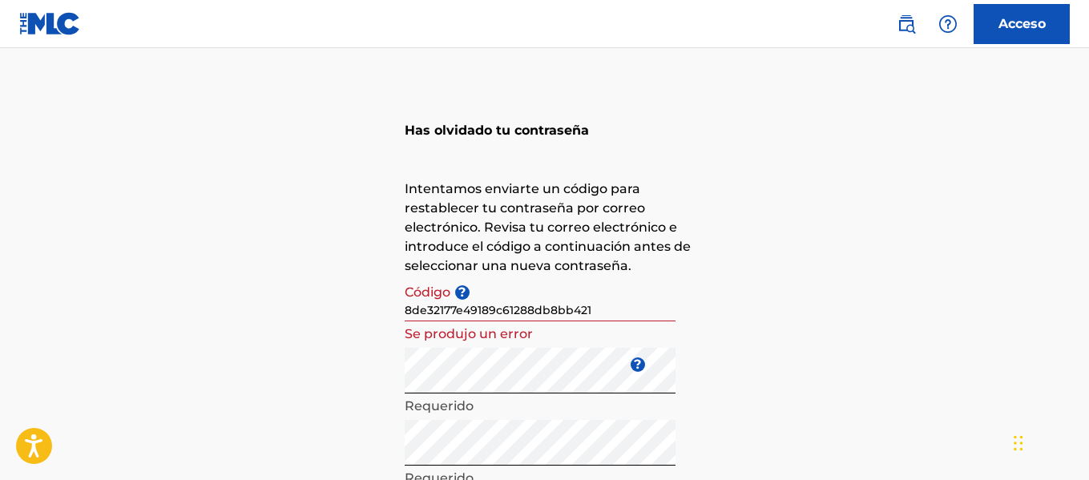
scroll to position [0, 0]
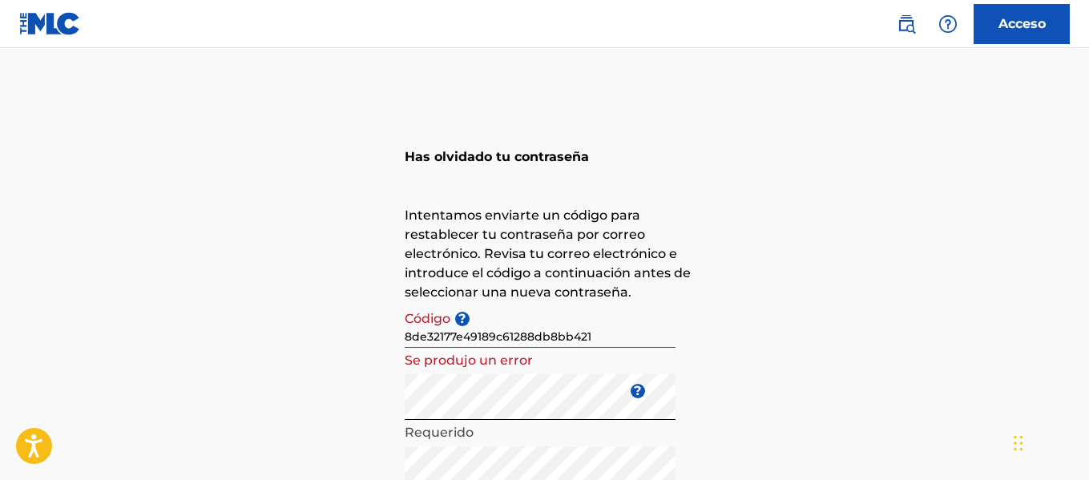
click at [894, 322] on div "Has olvidado tu contraseña Intentamos enviarte un código para restablecer tu co…" at bounding box center [544, 365] width 1089 height 554
click at [635, 343] on input "8de32177e49189c61288db8bb421" at bounding box center [540, 325] width 271 height 46
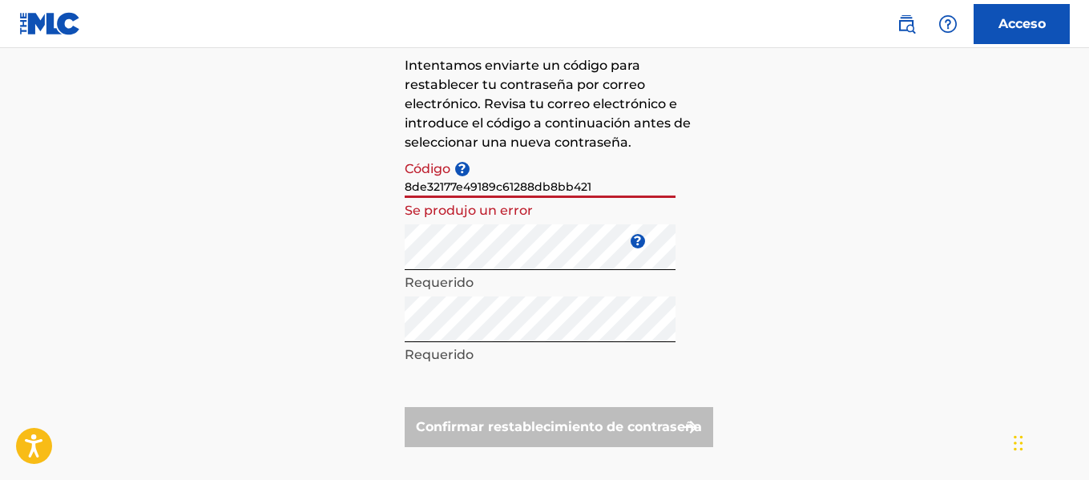
scroll to position [160, 0]
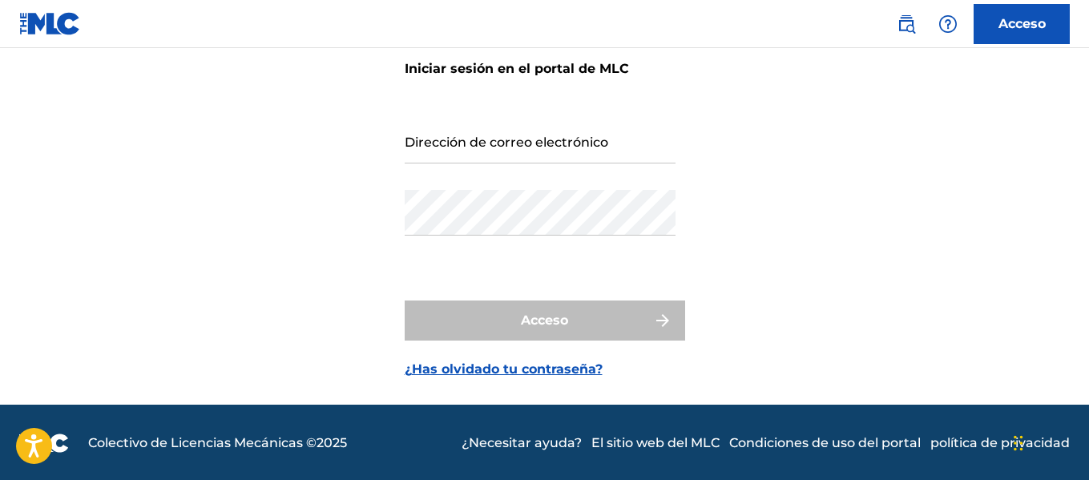
scroll to position [90, 0]
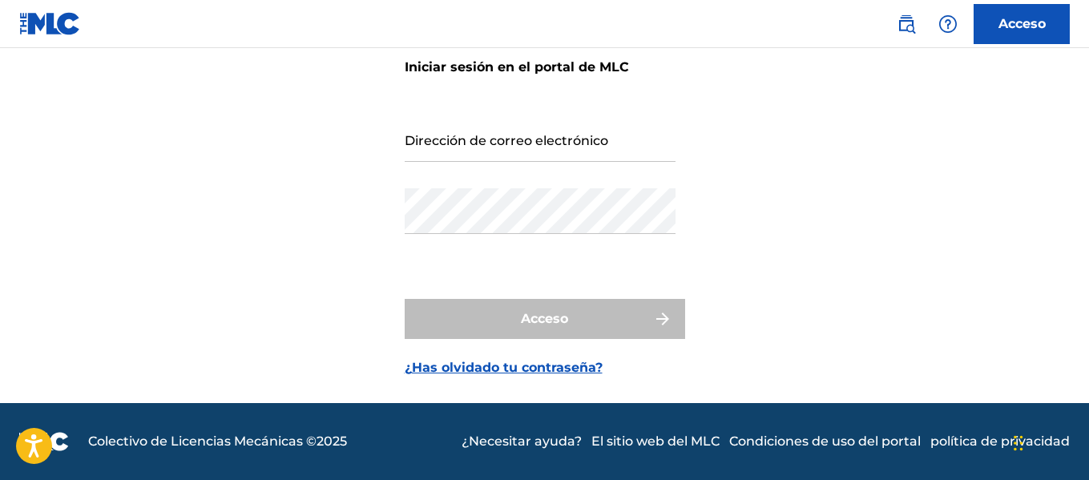
click at [522, 361] on font "¿Has olvidado tu contraseña?" at bounding box center [504, 367] width 198 height 15
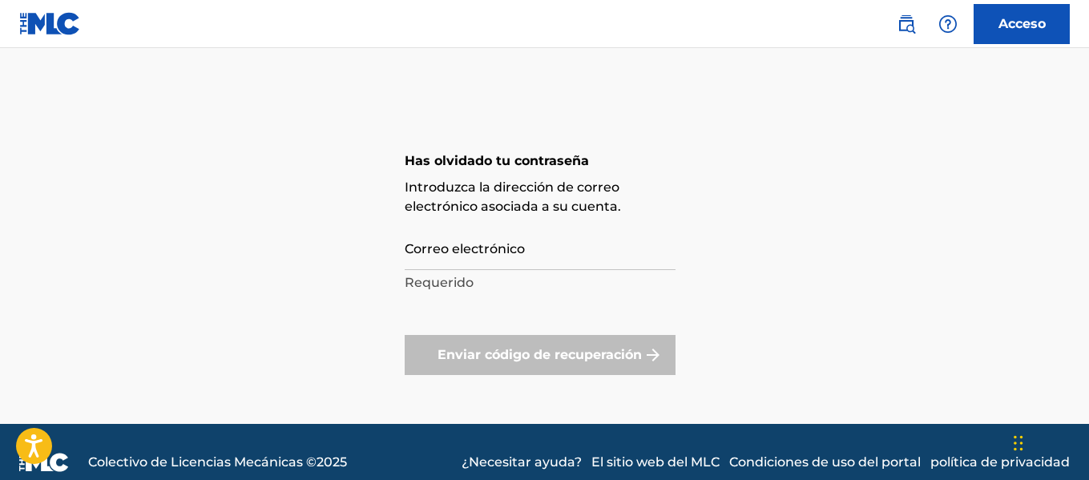
click at [494, 240] on input "Correo electrónico" at bounding box center [540, 247] width 271 height 46
type input "[EMAIL_ADDRESS][DOMAIN_NAME]"
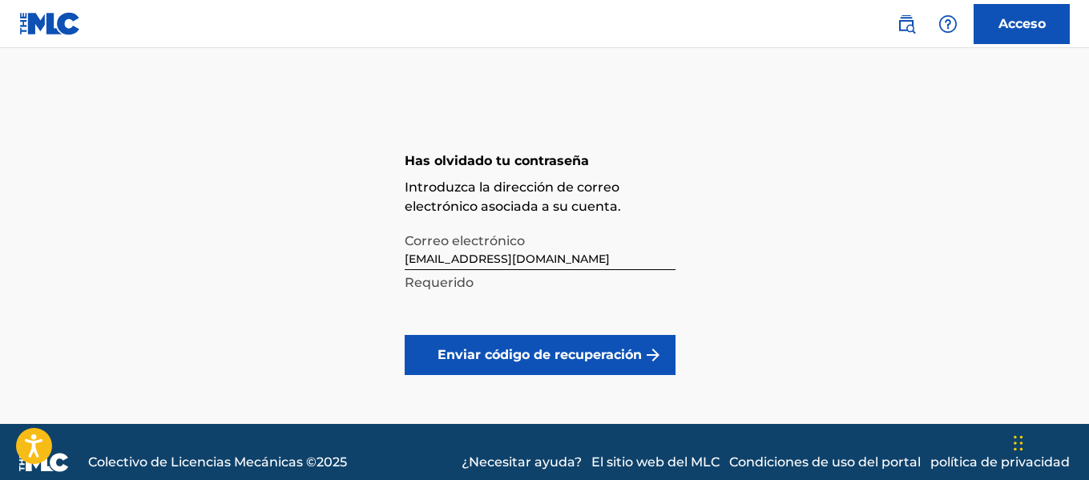
click at [587, 351] on font "Enviar código de recuperación" at bounding box center [540, 354] width 204 height 15
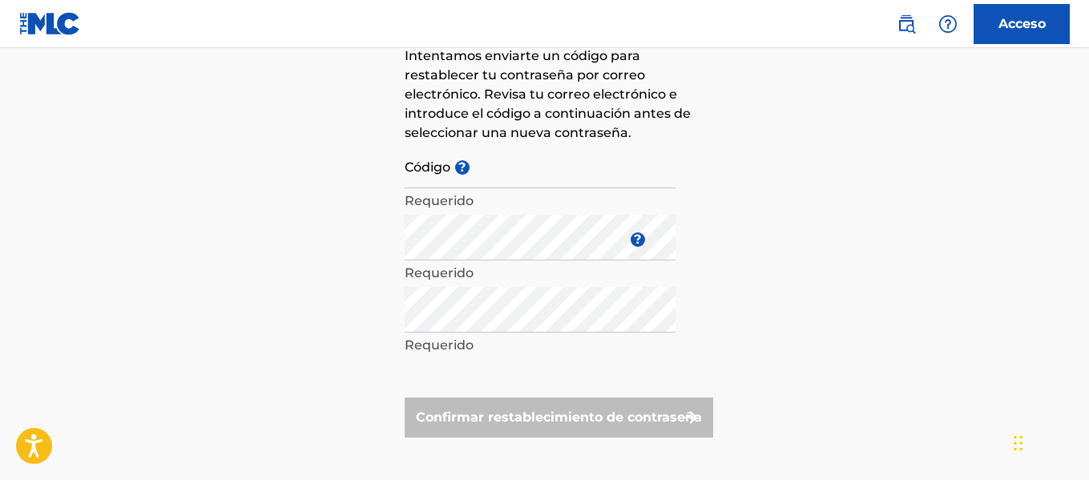
scroll to position [160, 0]
click at [524, 173] on input "Código ?" at bounding box center [540, 165] width 271 height 46
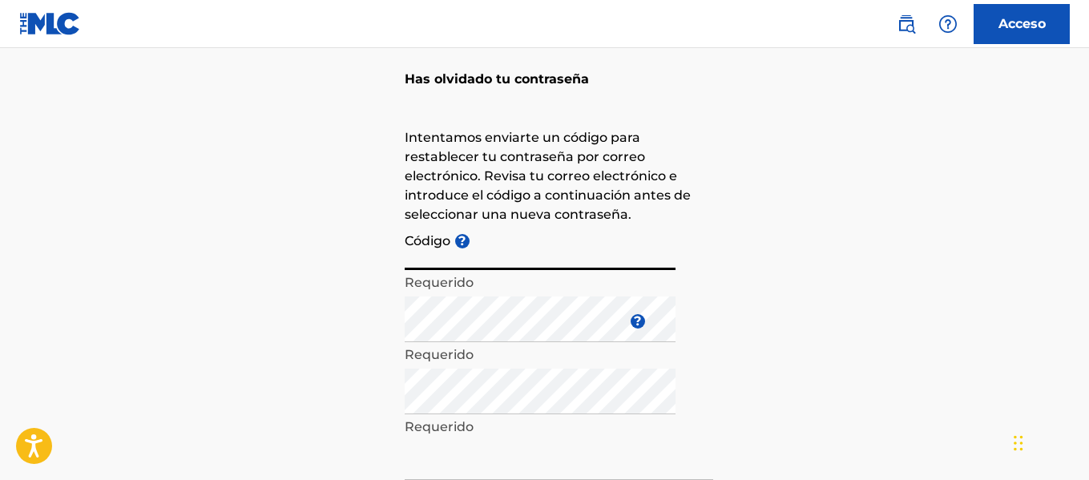
scroll to position [0, 0]
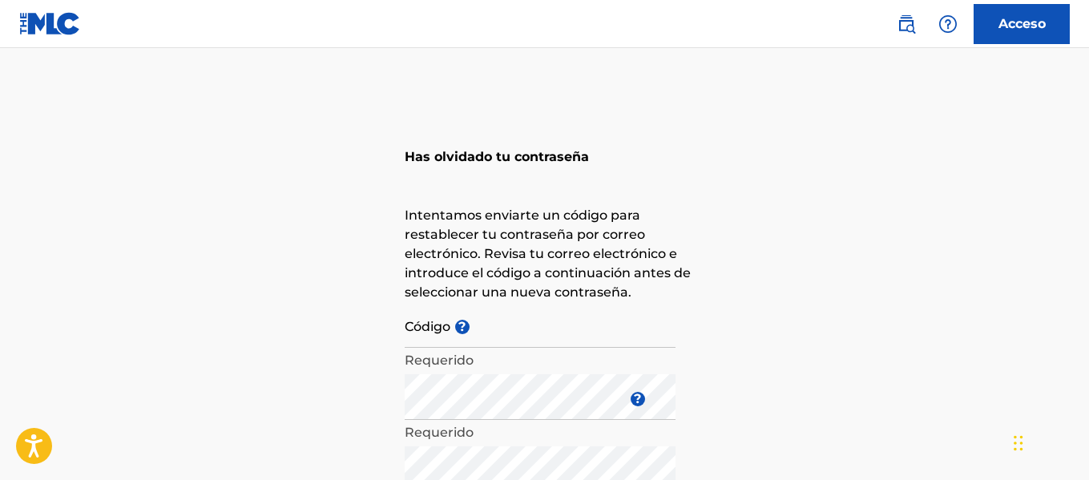
click at [822, 196] on div "Has olvidado tu contraseña Intentamos enviarte un código para restablecer tu co…" at bounding box center [544, 365] width 1089 height 554
click at [435, 338] on input "Código ?" at bounding box center [540, 325] width 271 height 46
paste input "_b04bf30e2ceaa5e86b4438068011"
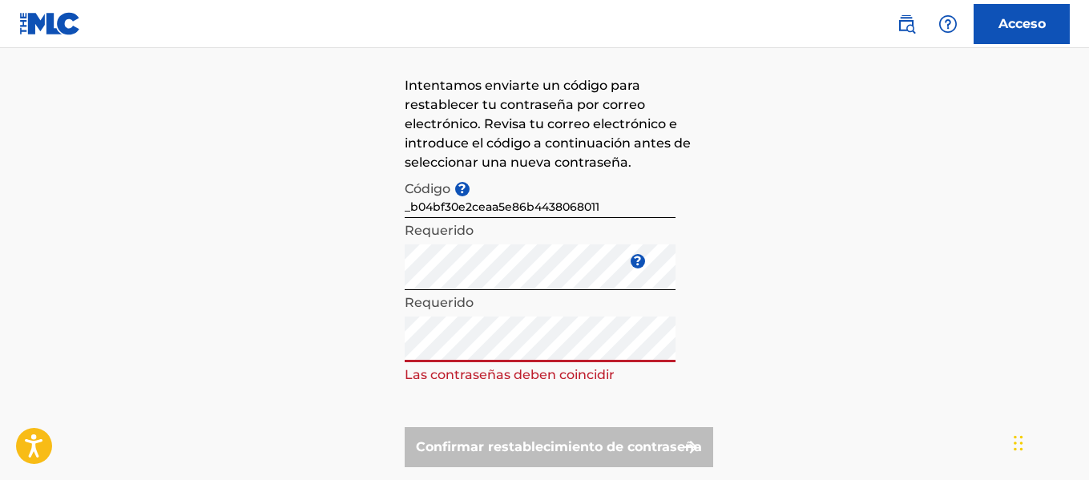
scroll to position [159, 0]
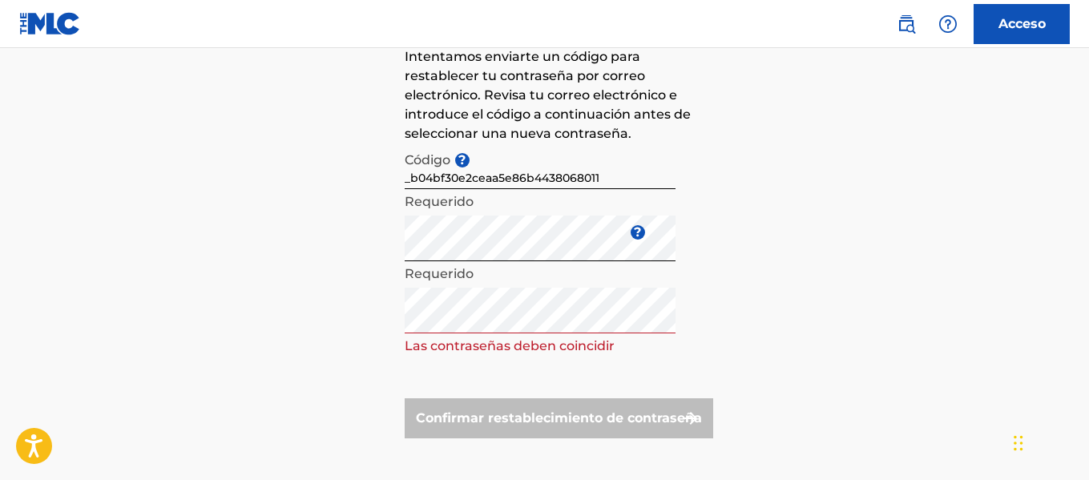
click at [783, 339] on div "Has olvidado tu contraseña Intentamos enviarte un código para restablecer tu co…" at bounding box center [544, 206] width 1089 height 554
click at [319, 300] on div "Has olvidado tu contraseña Intentamos enviarte un código para restablecer tu co…" at bounding box center [544, 206] width 1089 height 554
click at [922, 418] on div "Has olvidado tu contraseña Intentamos enviarte un código para restablecer tu co…" at bounding box center [544, 206] width 1089 height 554
click at [289, 254] on div "Has olvidado tu contraseña Intentamos enviarte un código para restablecer tu co…" at bounding box center [544, 206] width 1089 height 554
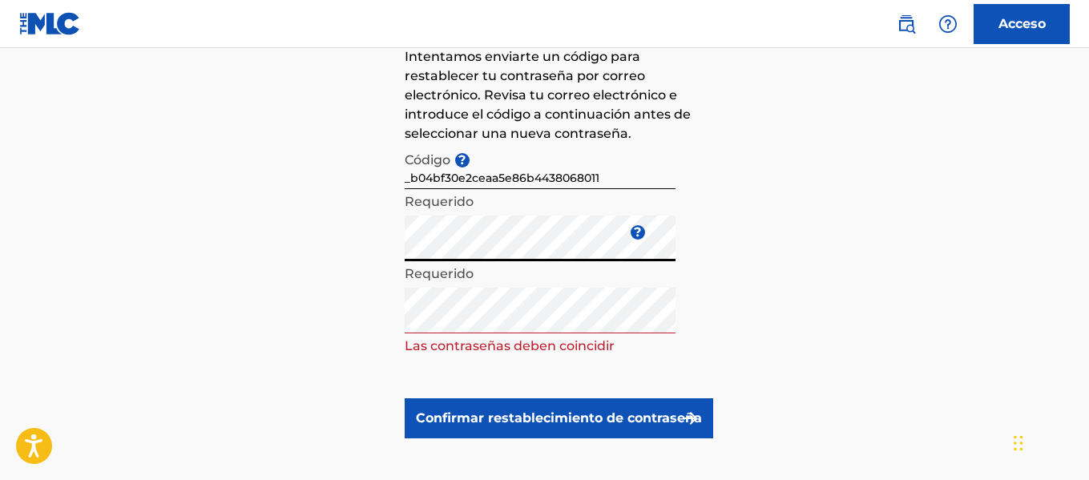
click at [284, 325] on div "Has olvidado tu contraseña Intentamos enviarte un código para restablecer tu co…" at bounding box center [544, 206] width 1089 height 554
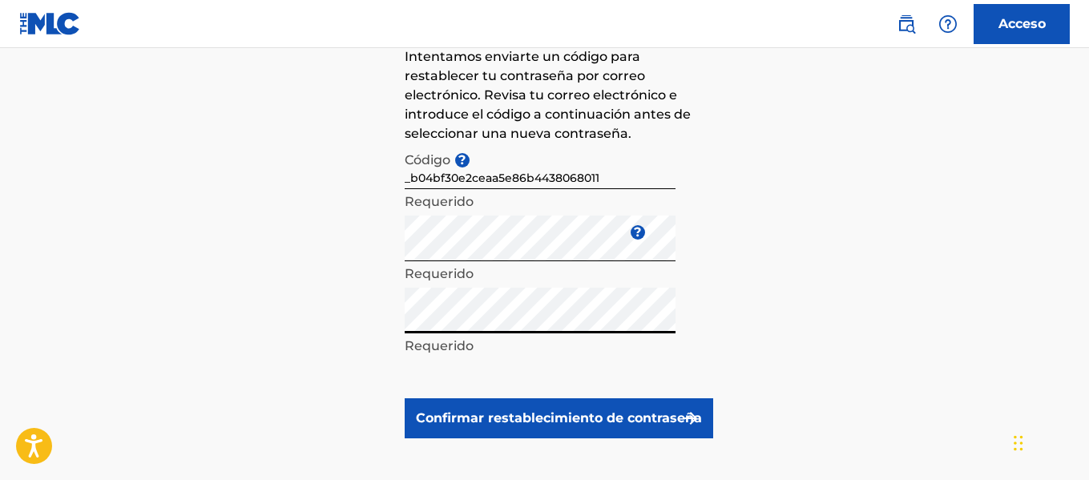
click at [602, 424] on font "Confirmar restablecimiento de contraseña" at bounding box center [559, 417] width 286 height 15
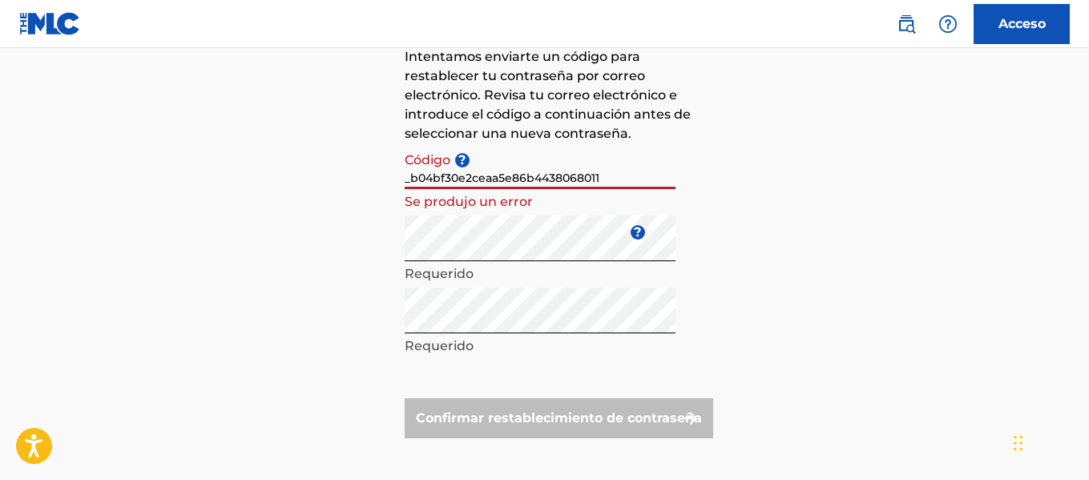
drag, startPoint x: 409, startPoint y: 180, endPoint x: 381, endPoint y: 181, distance: 27.3
click at [381, 181] on div "Has olvidado tu contraseña Intentamos enviarte un código para restablecer tu co…" at bounding box center [544, 206] width 1089 height 554
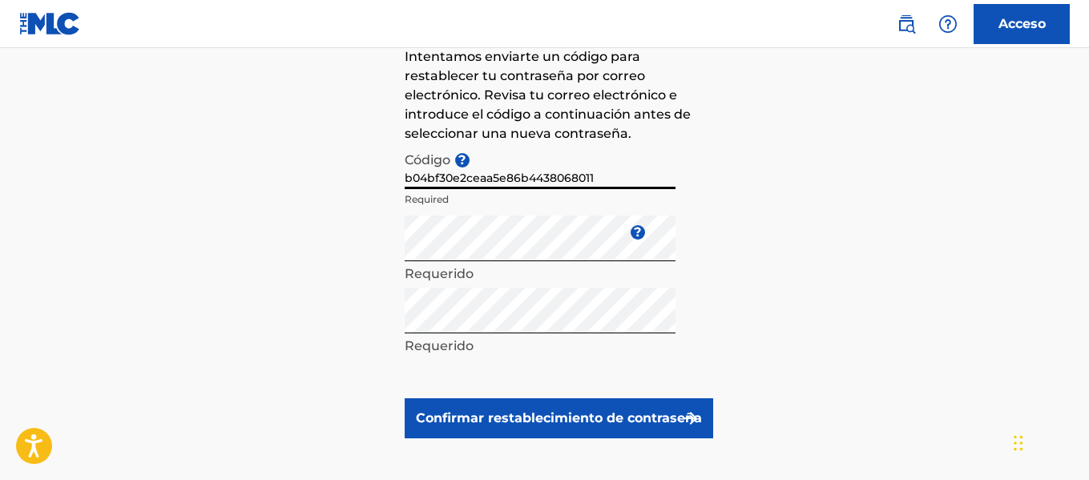
click at [405, 398] on button "Confirmar restablecimiento de contraseña" at bounding box center [559, 418] width 309 height 40
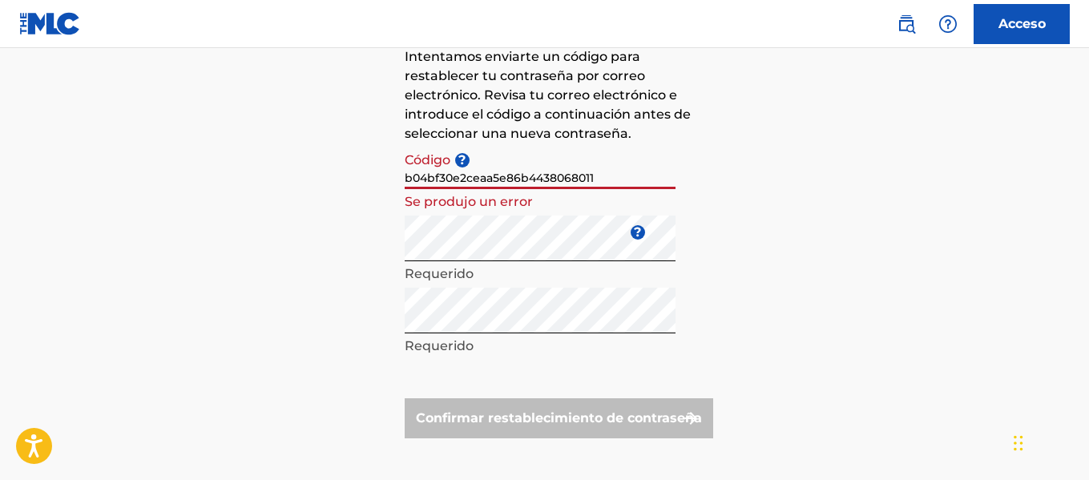
drag, startPoint x: 524, startPoint y: 179, endPoint x: 258, endPoint y: 161, distance: 266.6
click at [255, 159] on div "Has olvidado tu contraseña Intentamos enviarte un código para restablecer tu co…" at bounding box center [544, 206] width 1089 height 554
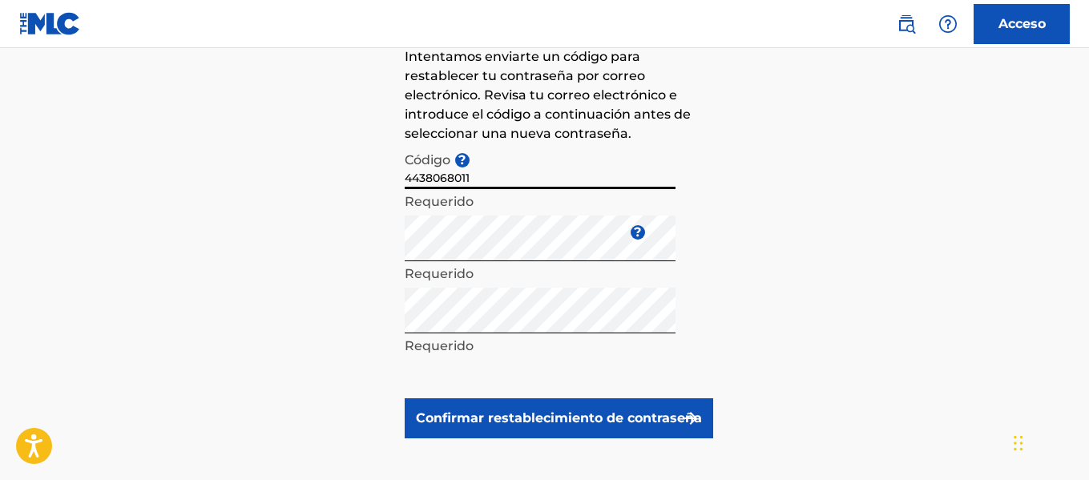
click at [405, 398] on button "Confirmar restablecimiento de contraseña" at bounding box center [559, 418] width 309 height 40
click at [642, 167] on input "b04bf30e2ceaa5e86b4438068011" at bounding box center [540, 166] width 271 height 46
click at [408, 179] on input "b04bf30e2ceaa5e86b4438068011" at bounding box center [540, 166] width 271 height 46
click at [412, 179] on input "b04bf30e2ceaa5e86b4438068011" at bounding box center [540, 166] width 271 height 46
click at [417, 180] on input "b04bf30e2ceaa5e86b4438068011" at bounding box center [540, 166] width 271 height 46
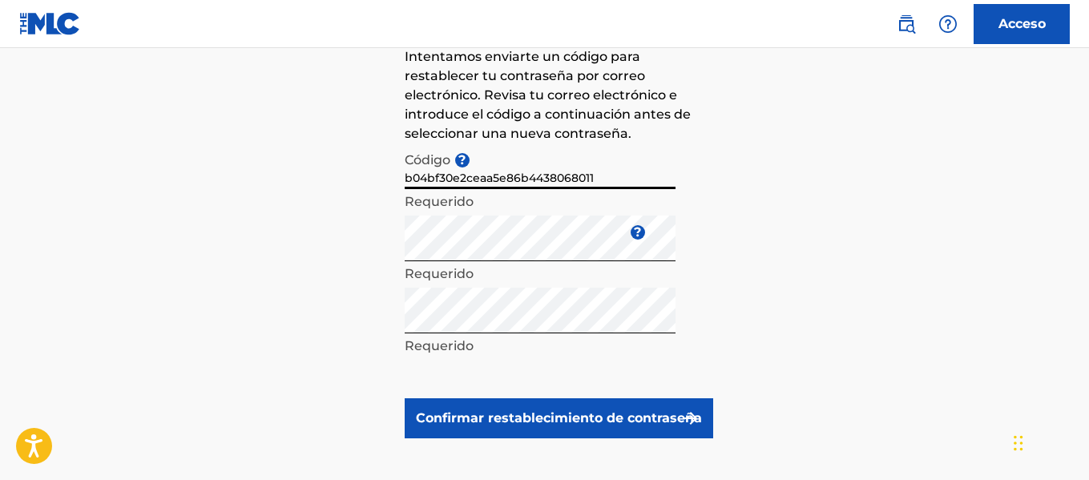
click at [436, 182] on input "b04bf30e2ceaa5e86b4438068011" at bounding box center [540, 166] width 271 height 46
click at [440, 179] on input "b04bf30e2ceaa5e86b4438068011" at bounding box center [540, 166] width 271 height 46
click at [442, 184] on input "b04bf30e2ceaa5e86b4438068011" at bounding box center [540, 166] width 271 height 46
type input "b04bf30e2ceaa5e86b4438068011"
click at [569, 424] on font "Confirmar restablecimiento de contraseña" at bounding box center [559, 417] width 286 height 15
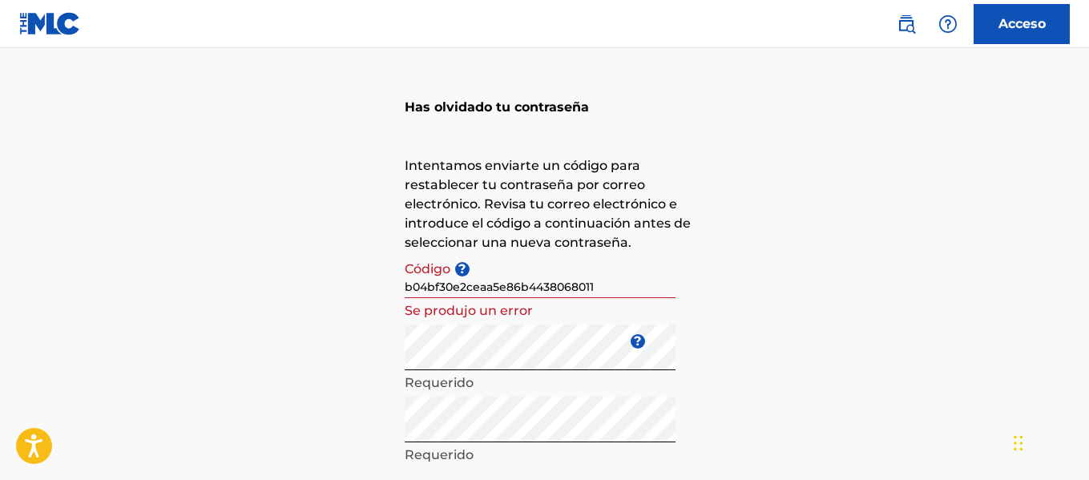
scroll to position [0, 0]
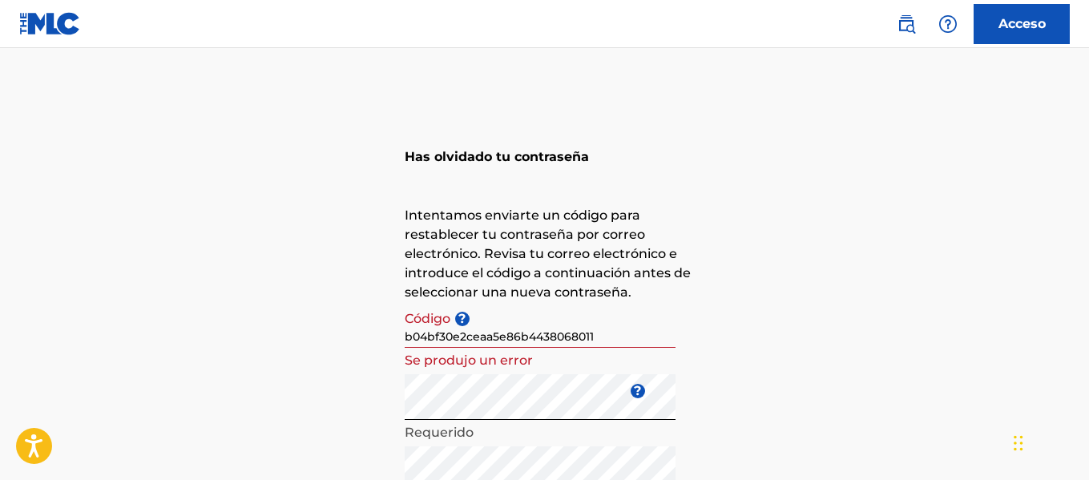
click at [38, 34] on img at bounding box center [50, 23] width 62 height 23
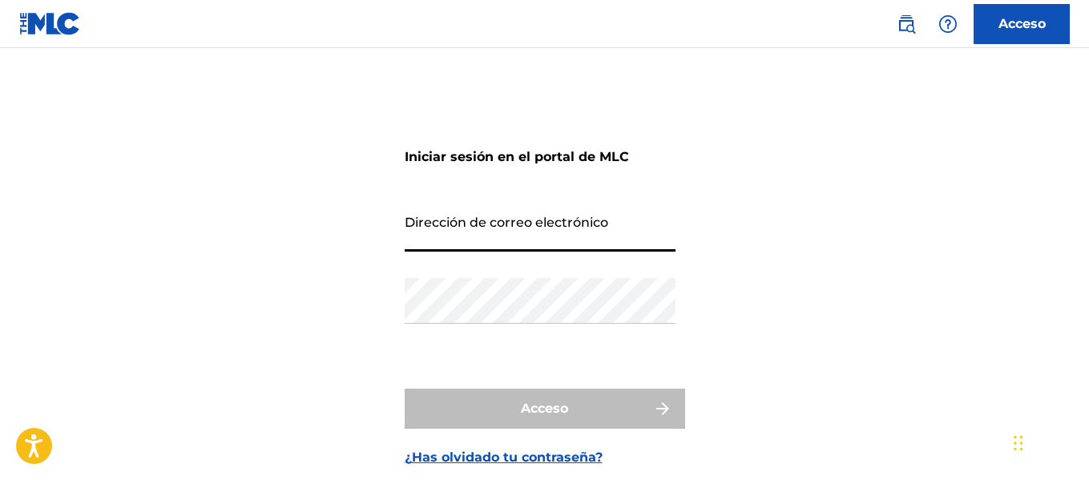
click at [459, 239] on input "Dirección de correo electrónico" at bounding box center [540, 229] width 271 height 46
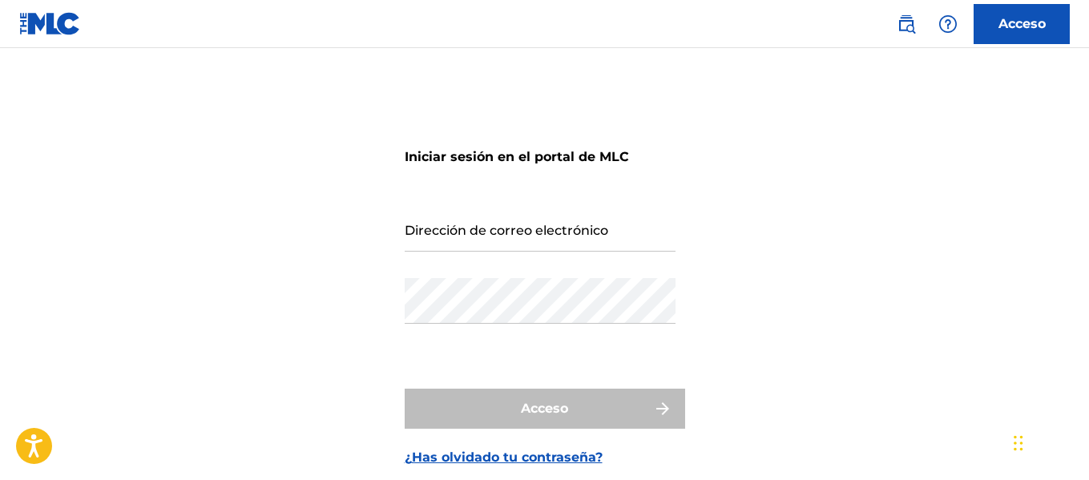
click at [291, 102] on div "Iniciar sesión en el portal de MLC Dirección de correo electrónico Contraseña A…" at bounding box center [544, 290] width 1089 height 405
